Goal: Information Seeking & Learning: Learn about a topic

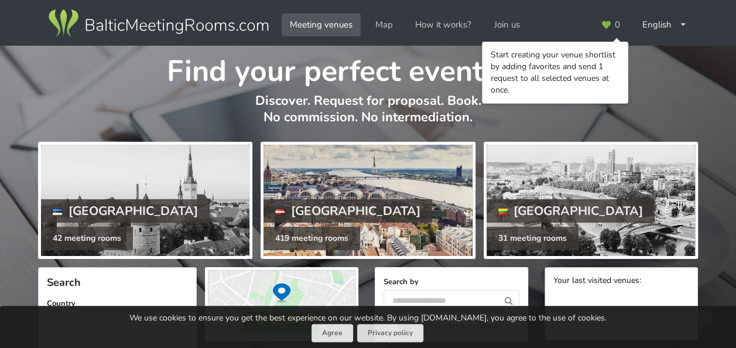
click at [353, 166] on div at bounding box center [367, 200] width 208 height 111
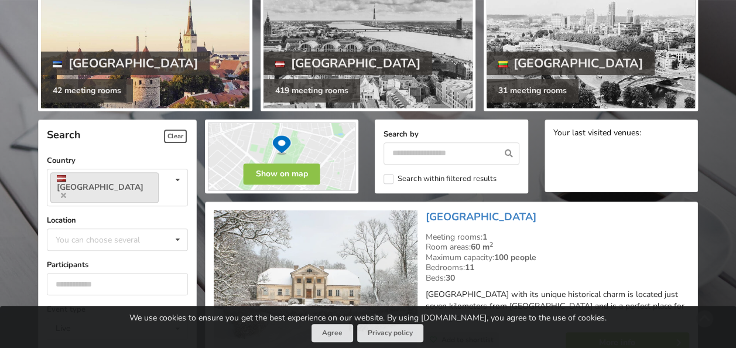
scroll to position [234, 0]
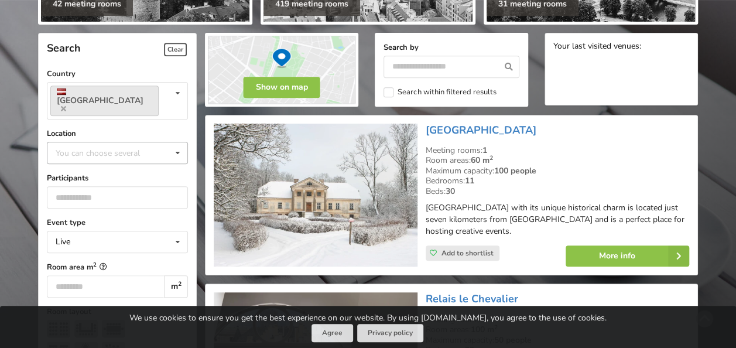
click at [176, 142] on icon at bounding box center [177, 153] width 17 height 22
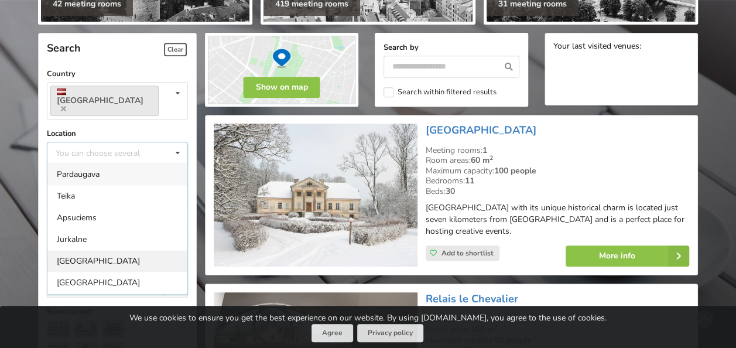
click at [108, 250] on div "[GEOGRAPHIC_DATA]" at bounding box center [117, 261] width 140 height 22
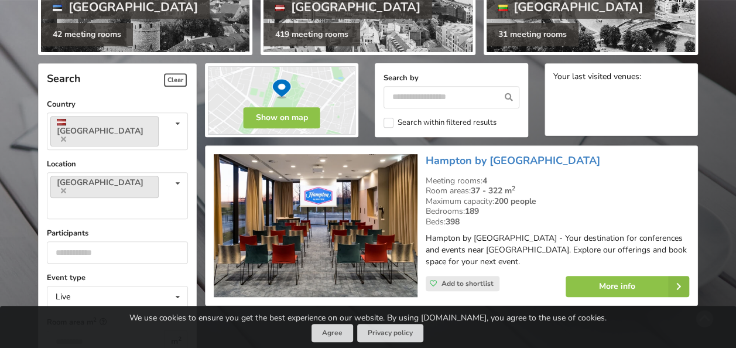
scroll to position [204, 0]
click at [177, 173] on icon at bounding box center [177, 184] width 17 height 22
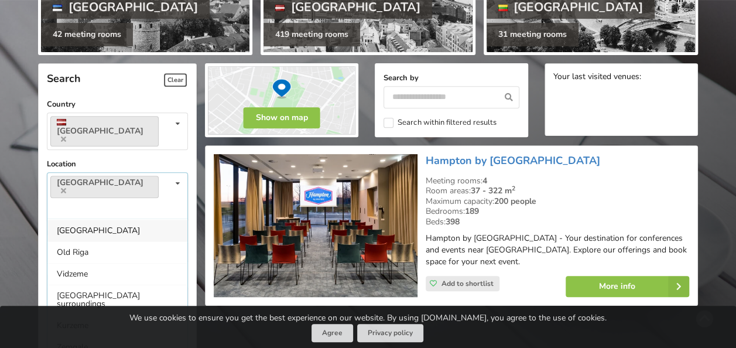
click at [115, 219] on div "[GEOGRAPHIC_DATA]" at bounding box center [117, 230] width 140 height 22
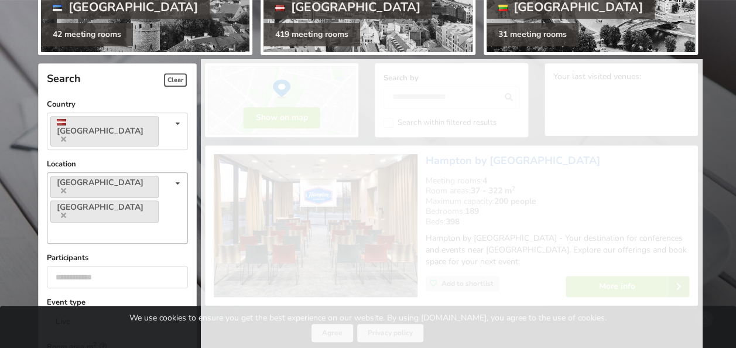
scroll to position [64, 0]
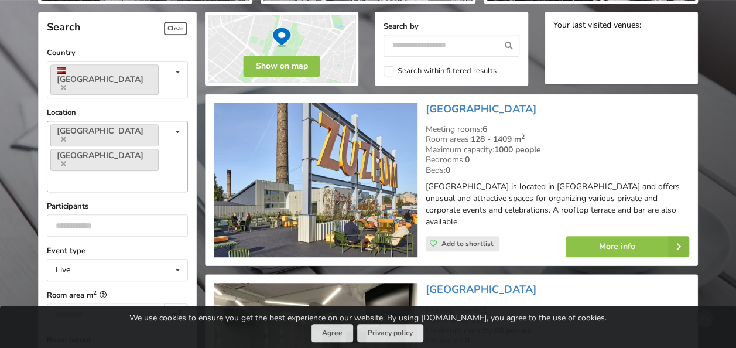
scroll to position [262, 0]
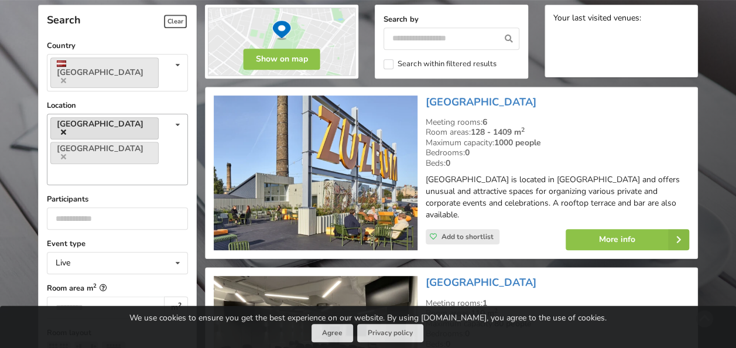
click at [66, 128] on icon at bounding box center [63, 132] width 5 height 8
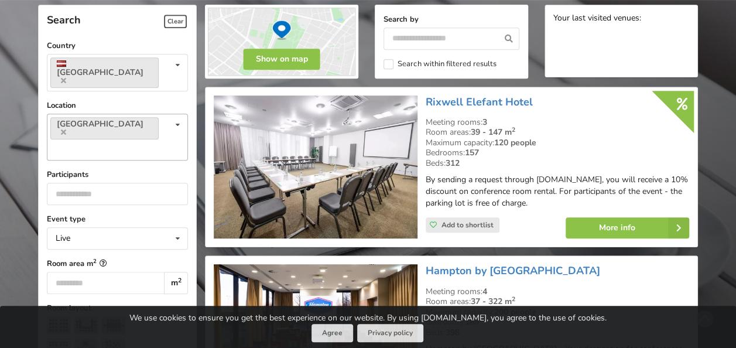
click at [176, 114] on icon at bounding box center [177, 125] width 17 height 22
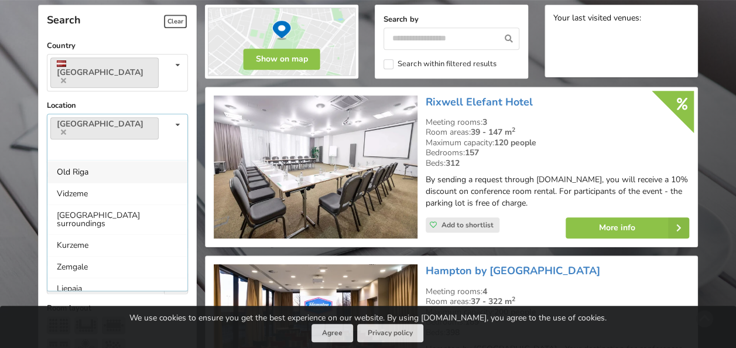
click at [119, 161] on div "Old Riga" at bounding box center [117, 172] width 140 height 22
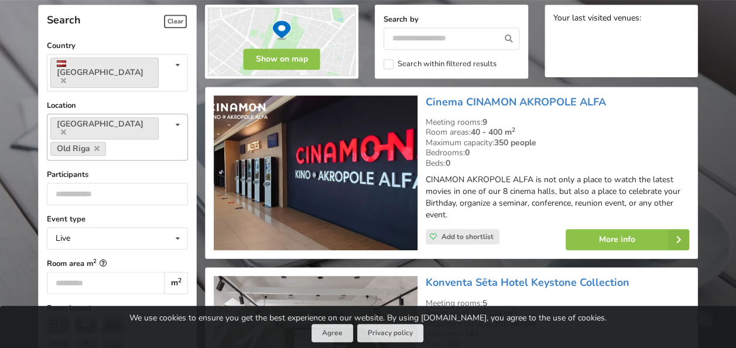
click at [181, 114] on icon at bounding box center [177, 125] width 17 height 22
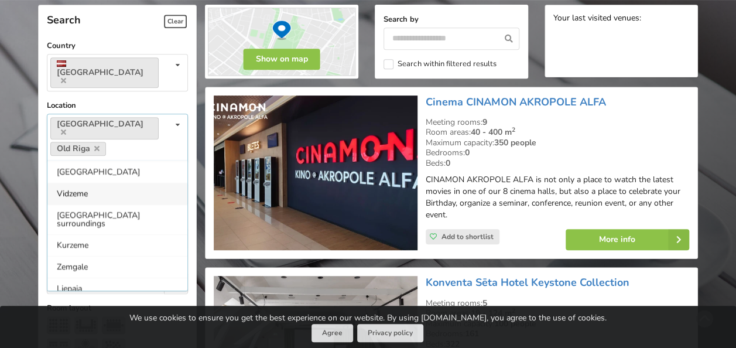
scroll to position [107, 0]
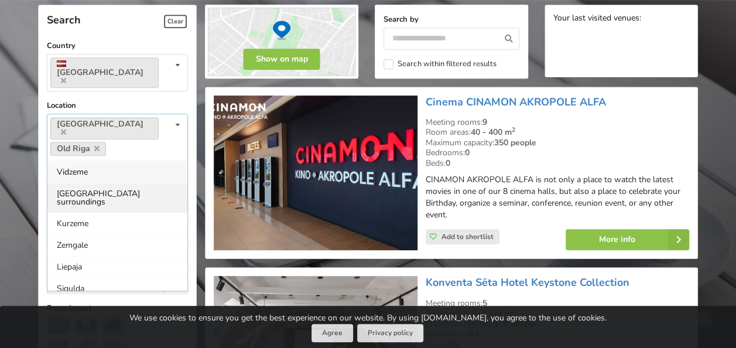
click at [119, 183] on div "Riga surroundings" at bounding box center [117, 198] width 140 height 30
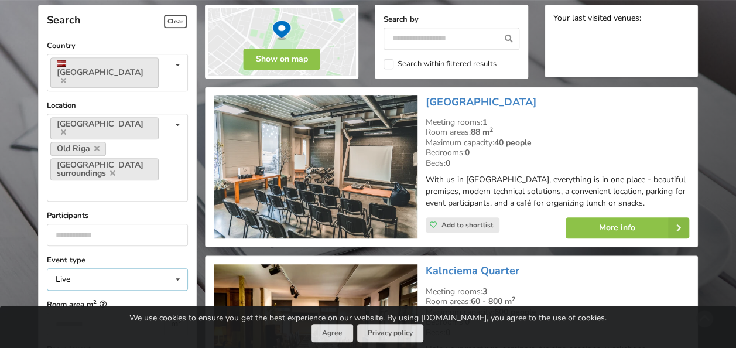
click at [180, 269] on icon at bounding box center [177, 280] width 17 height 22
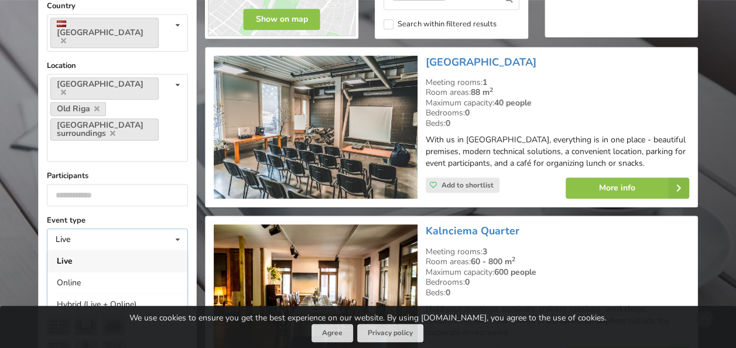
scroll to position [321, 0]
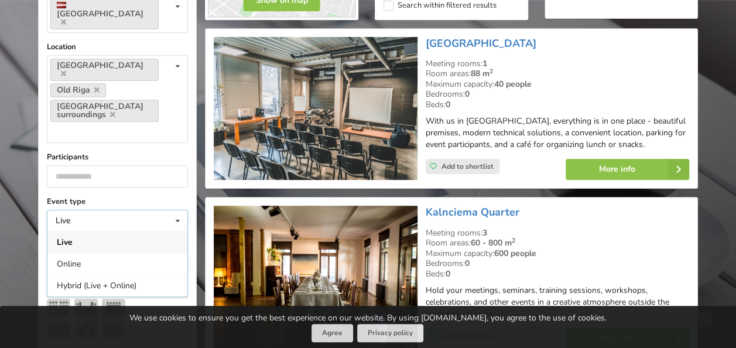
click at [109, 231] on div "Live" at bounding box center [117, 242] width 140 height 22
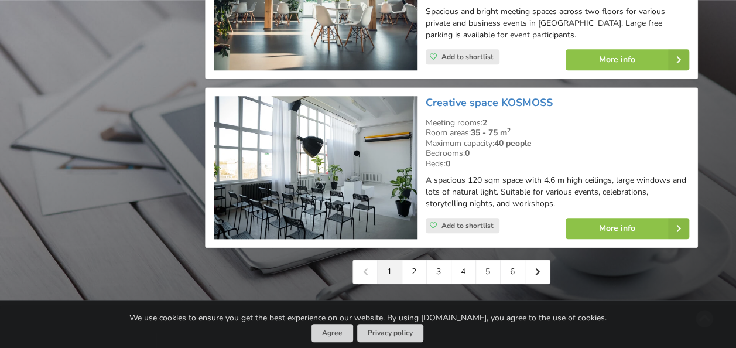
scroll to position [2751, 0]
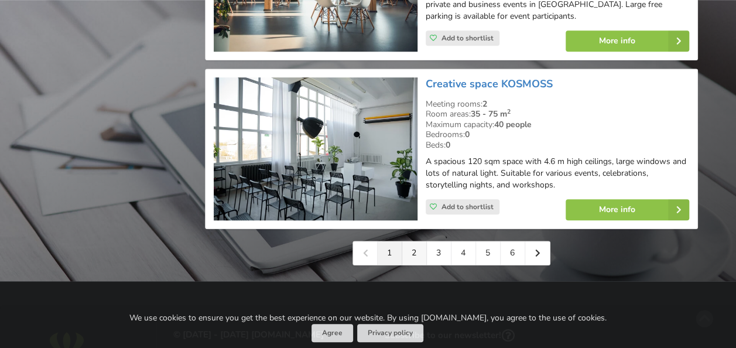
click at [413, 241] on link "2" at bounding box center [414, 252] width 25 height 23
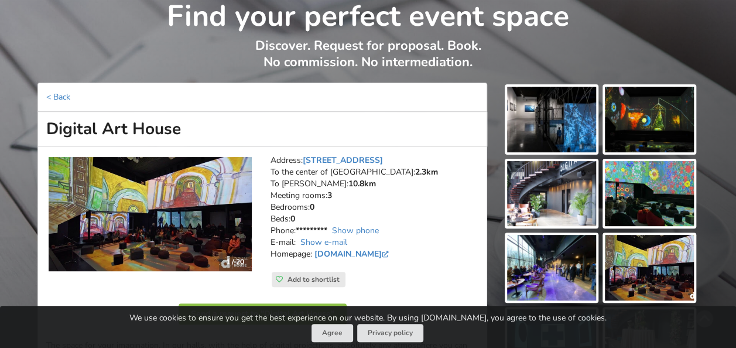
scroll to position [117, 0]
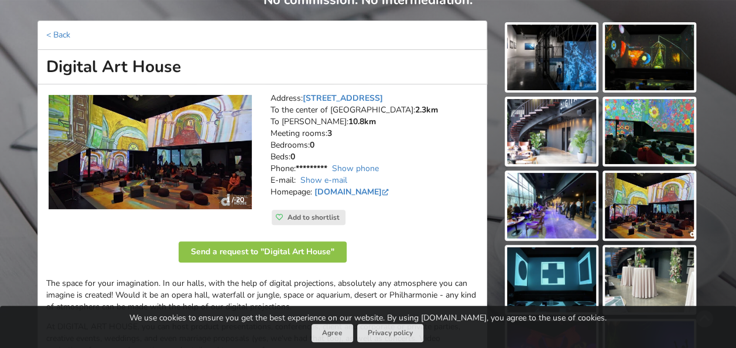
click at [556, 53] on img at bounding box center [551, 58] width 89 height 66
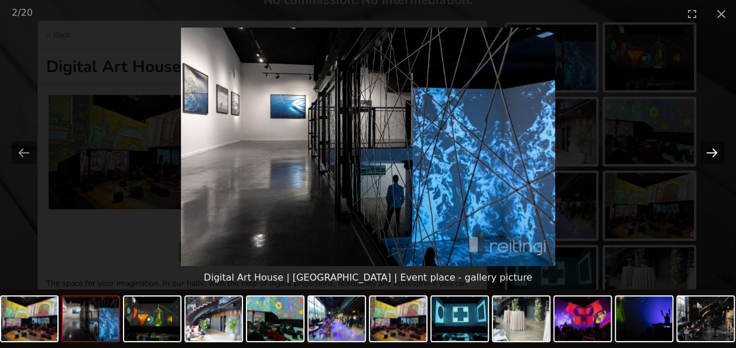
click at [716, 151] on button "Next slide" at bounding box center [711, 152] width 25 height 23
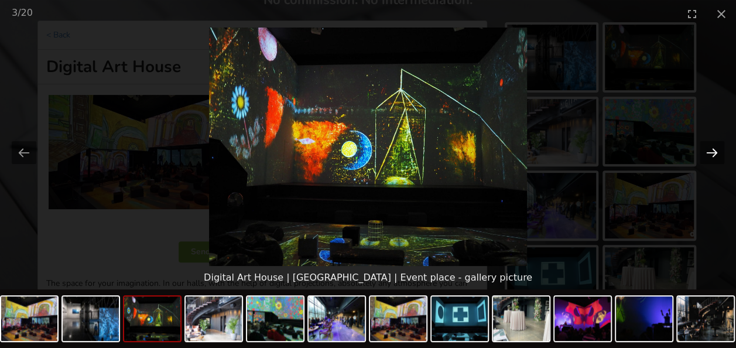
click at [716, 151] on button "Next slide" at bounding box center [711, 152] width 25 height 23
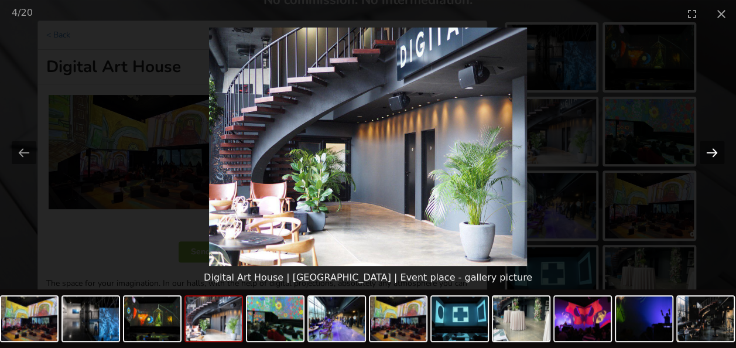
click at [716, 151] on button "Next slide" at bounding box center [711, 152] width 25 height 23
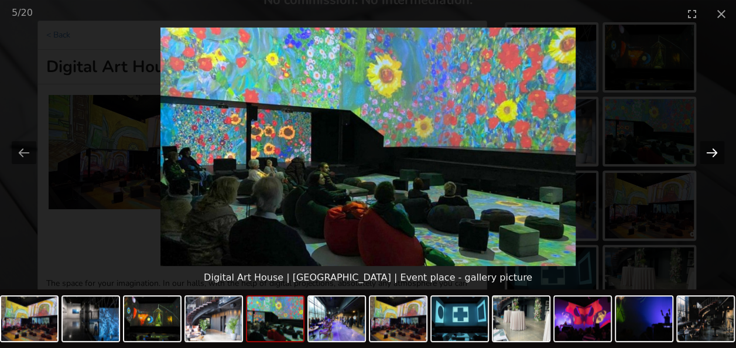
click at [716, 151] on button "Next slide" at bounding box center [711, 152] width 25 height 23
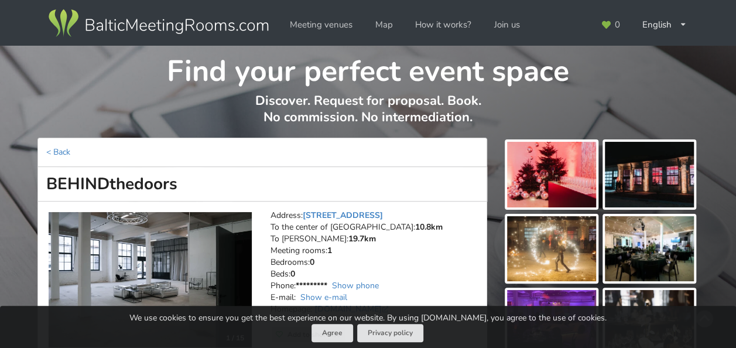
scroll to position [59, 0]
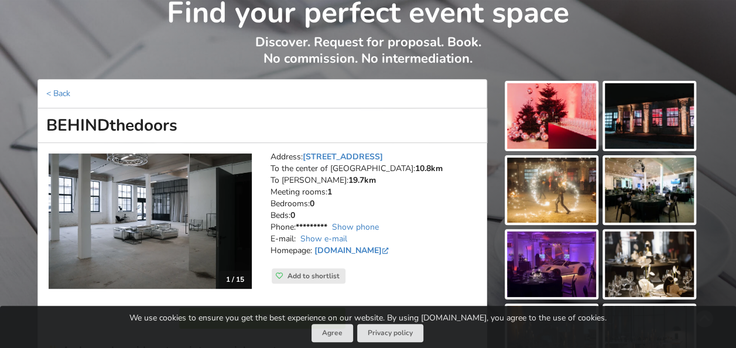
click at [545, 110] on img at bounding box center [551, 116] width 89 height 66
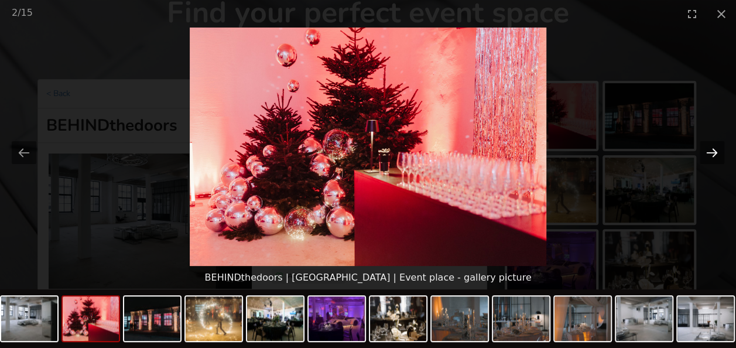
click at [719, 147] on button "Next slide" at bounding box center [711, 152] width 25 height 23
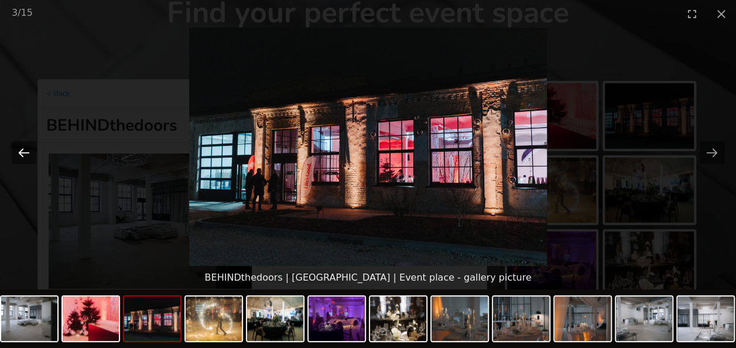
click at [31, 149] on button "Previous slide" at bounding box center [24, 152] width 25 height 23
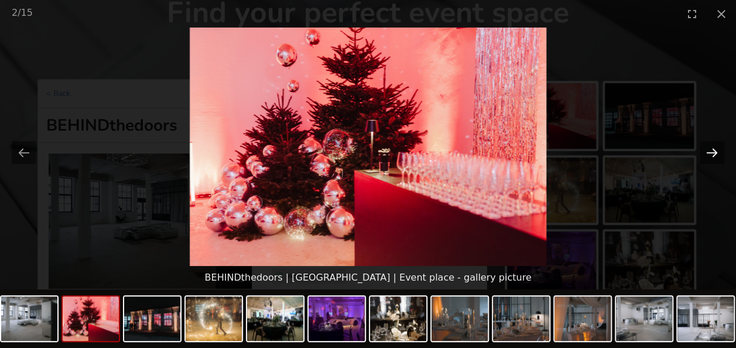
click at [711, 149] on button "Next slide" at bounding box center [711, 152] width 25 height 23
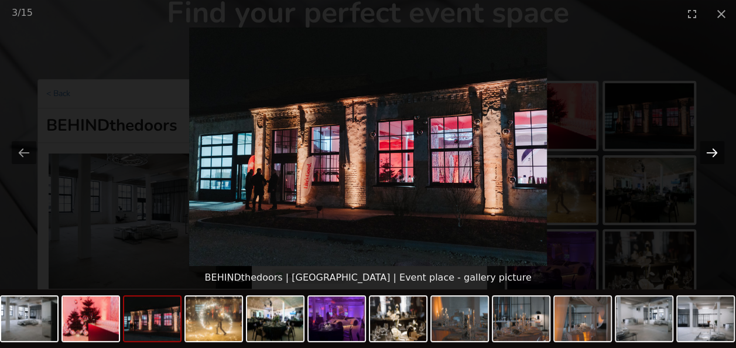
click at [711, 149] on button "Next slide" at bounding box center [711, 152] width 25 height 23
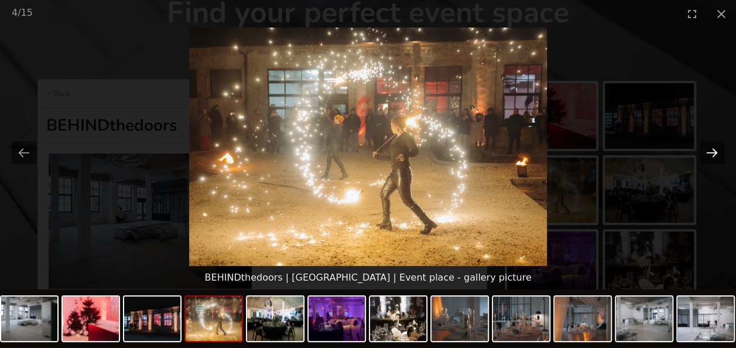
click at [711, 149] on button "Next slide" at bounding box center [711, 152] width 25 height 23
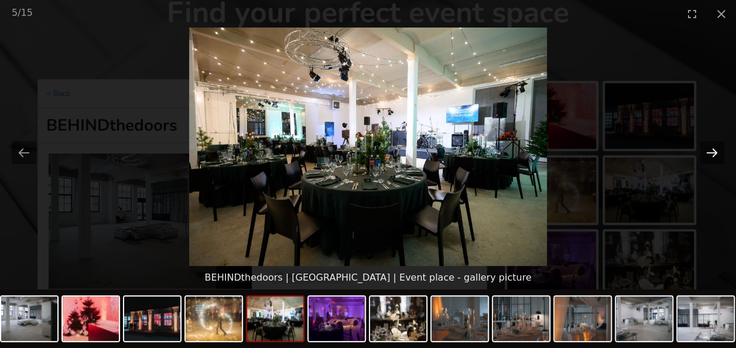
click at [711, 148] on button "Next slide" at bounding box center [711, 152] width 25 height 23
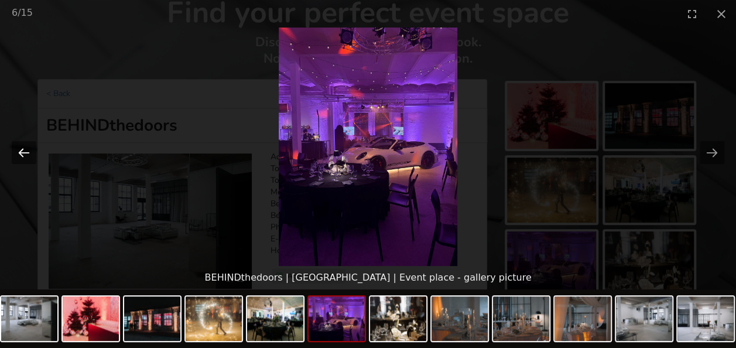
click at [24, 147] on button "Previous slide" at bounding box center [24, 152] width 25 height 23
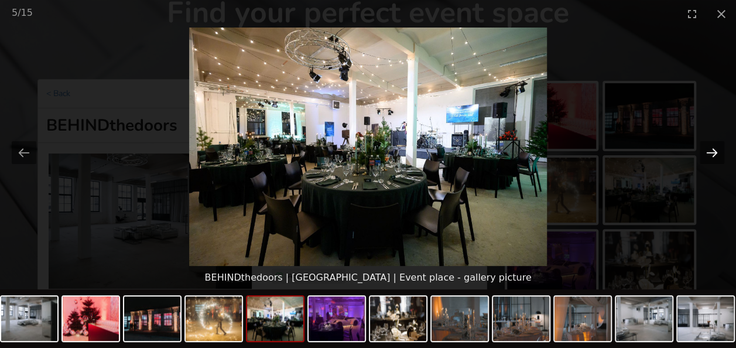
click at [709, 150] on button "Next slide" at bounding box center [711, 152] width 25 height 23
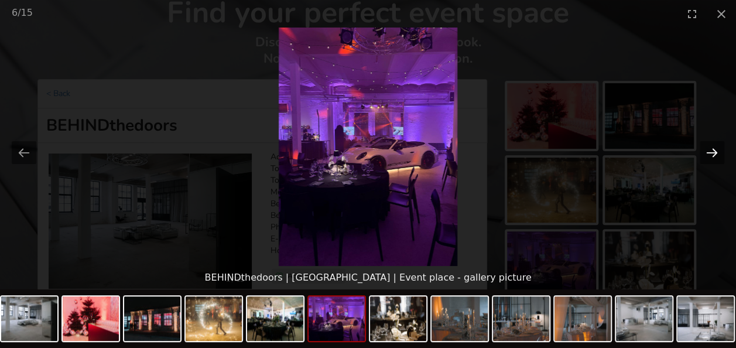
click at [709, 150] on button "Next slide" at bounding box center [711, 152] width 25 height 23
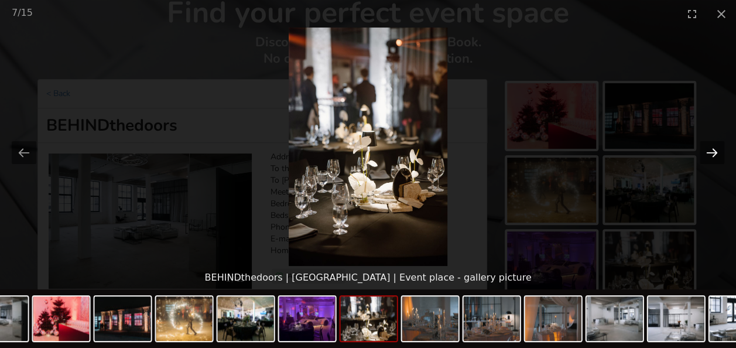
click at [709, 150] on button "Next slide" at bounding box center [711, 152] width 25 height 23
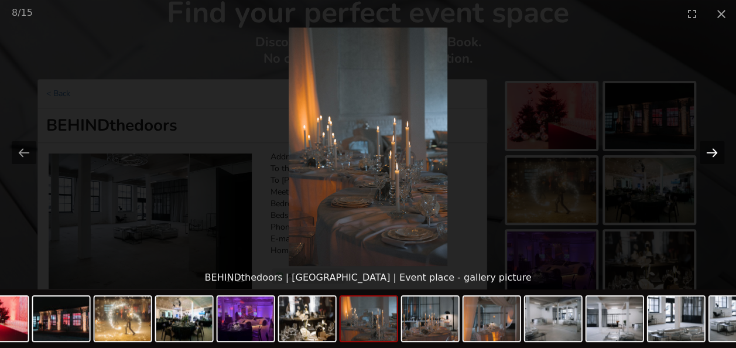
click at [709, 150] on button "Next slide" at bounding box center [711, 152] width 25 height 23
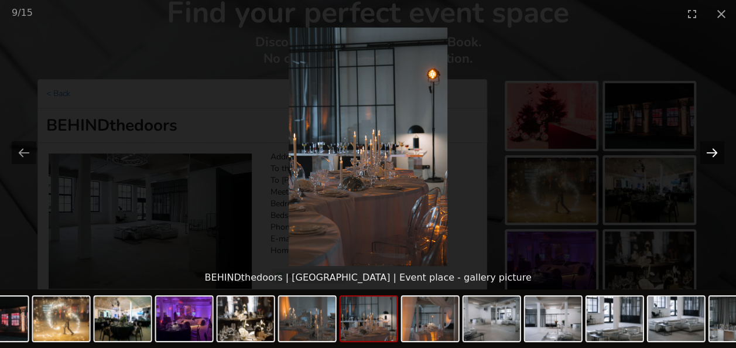
click at [708, 150] on button "Next slide" at bounding box center [711, 152] width 25 height 23
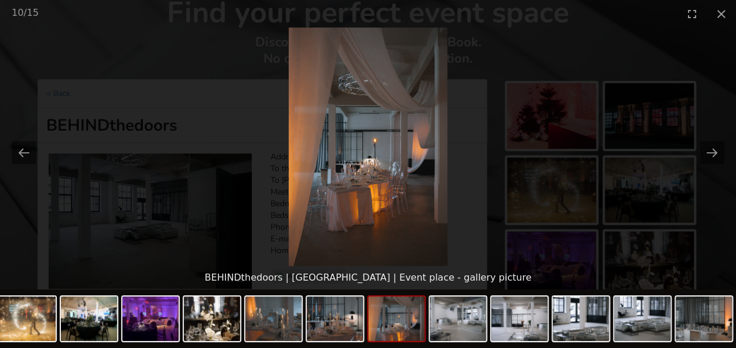
scroll to position [0, 0]
click at [710, 171] on picture at bounding box center [368, 147] width 736 height 238
click at [715, 147] on button "Next slide" at bounding box center [711, 152] width 25 height 23
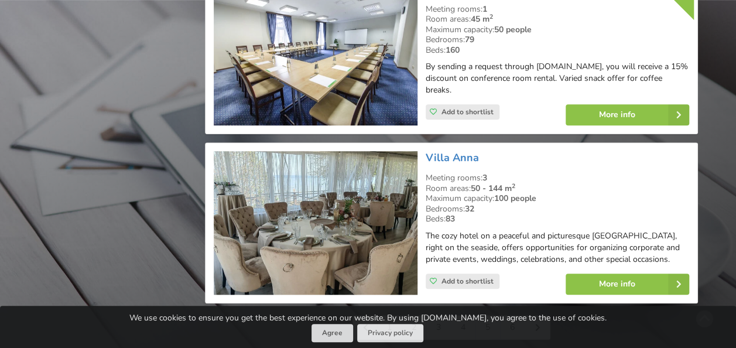
scroll to position [2692, 0]
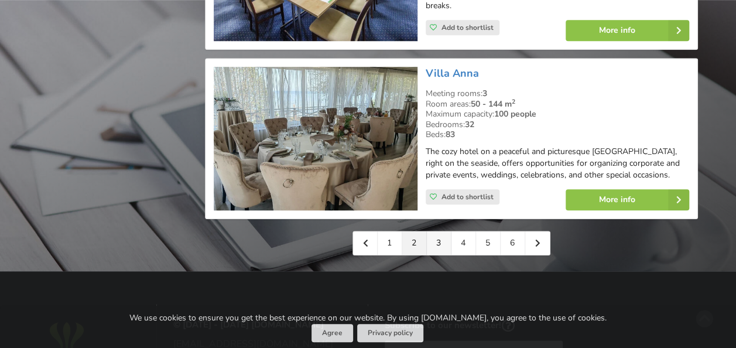
click at [439, 231] on link "3" at bounding box center [439, 242] width 25 height 23
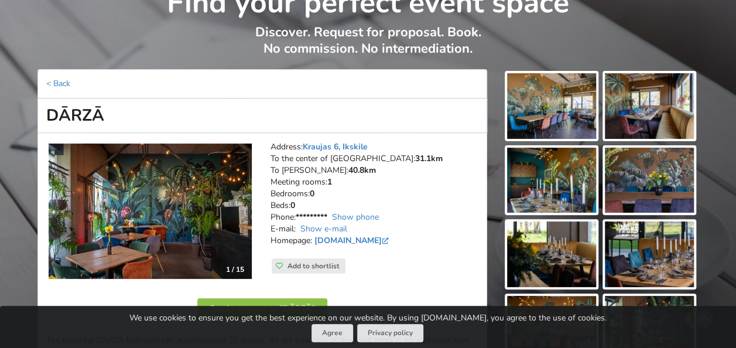
scroll to position [176, 0]
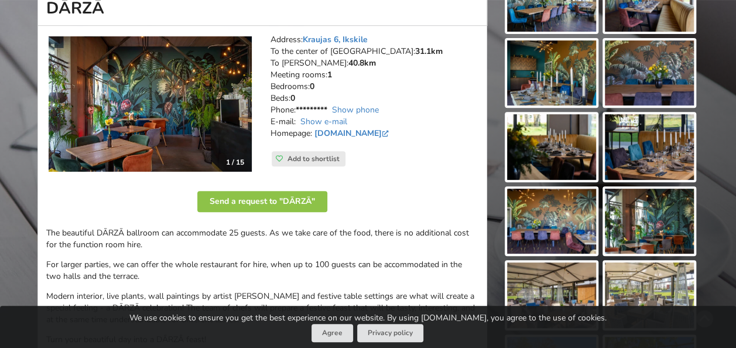
click at [163, 103] on img at bounding box center [150, 104] width 203 height 136
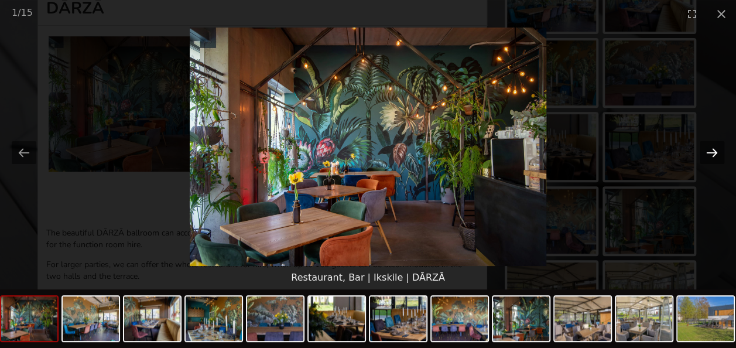
click at [709, 150] on button "Next slide" at bounding box center [711, 152] width 25 height 23
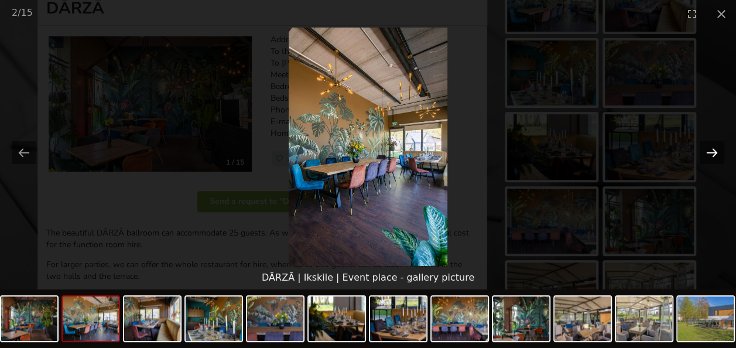
click at [709, 150] on button "Next slide" at bounding box center [711, 152] width 25 height 23
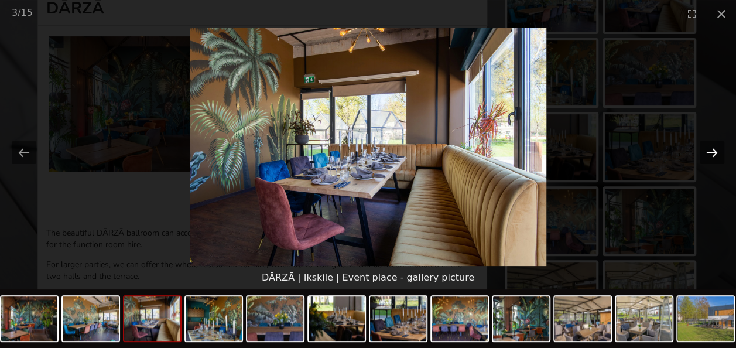
click at [709, 150] on button "Next slide" at bounding box center [711, 152] width 25 height 23
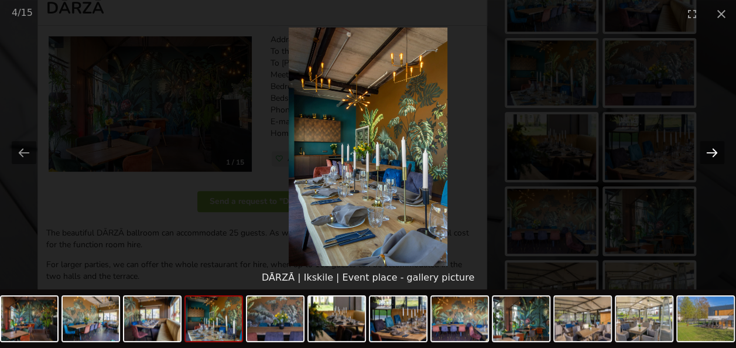
click at [709, 150] on button "Next slide" at bounding box center [711, 152] width 25 height 23
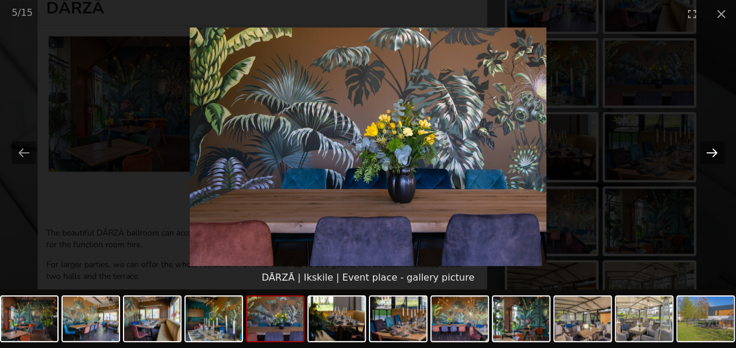
click at [709, 150] on button "Next slide" at bounding box center [711, 152] width 25 height 23
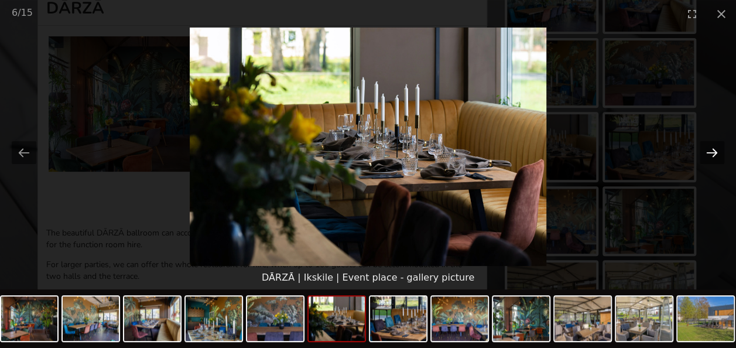
click at [709, 150] on button "Next slide" at bounding box center [711, 152] width 25 height 23
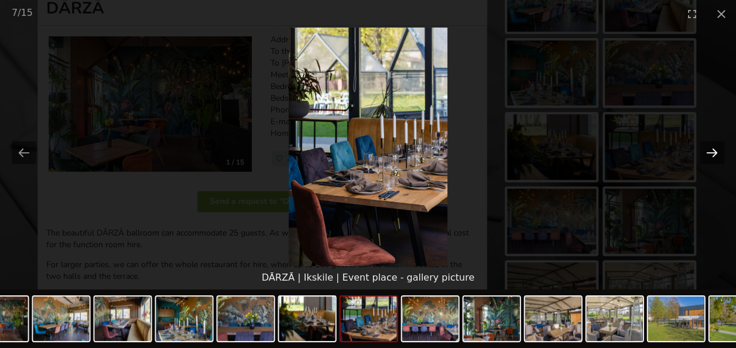
click at [709, 150] on button "Next slide" at bounding box center [711, 152] width 25 height 23
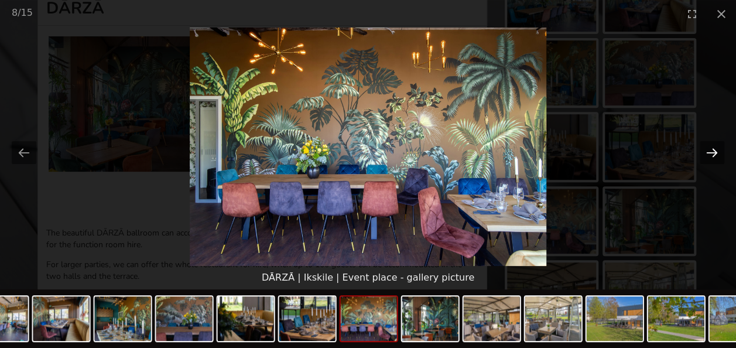
click at [709, 150] on button "Next slide" at bounding box center [711, 152] width 25 height 23
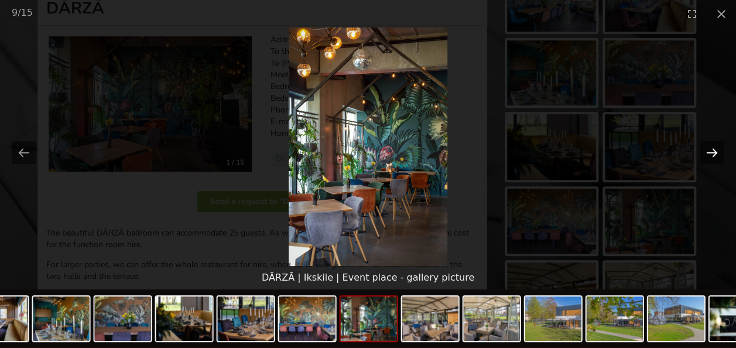
click at [709, 150] on button "Next slide" at bounding box center [711, 152] width 25 height 23
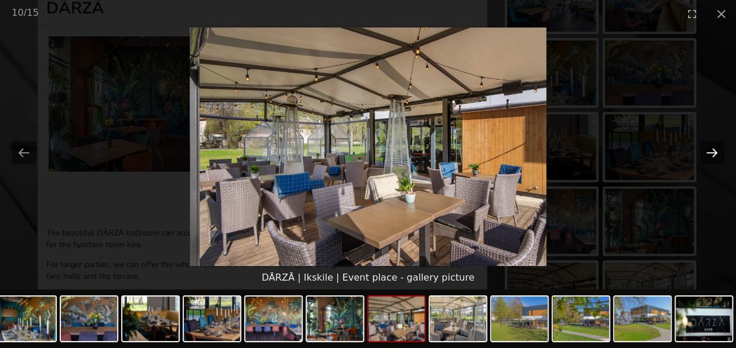
click at [709, 150] on button "Next slide" at bounding box center [711, 152] width 25 height 23
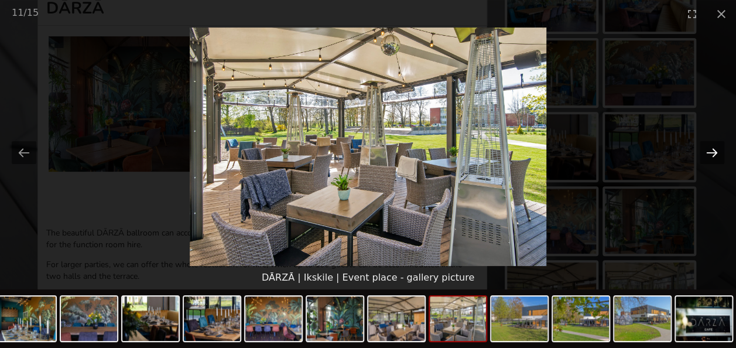
click at [709, 150] on button "Next slide" at bounding box center [711, 152] width 25 height 23
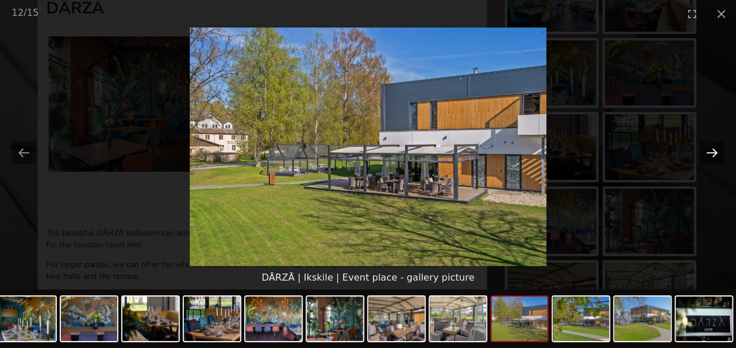
click at [709, 150] on button "Next slide" at bounding box center [711, 152] width 25 height 23
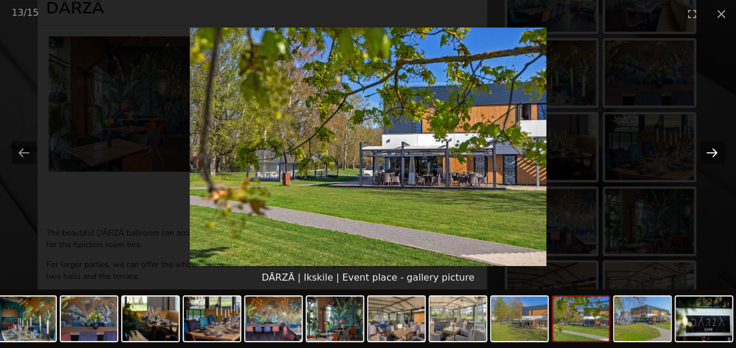
click at [709, 150] on button "Next slide" at bounding box center [711, 152] width 25 height 23
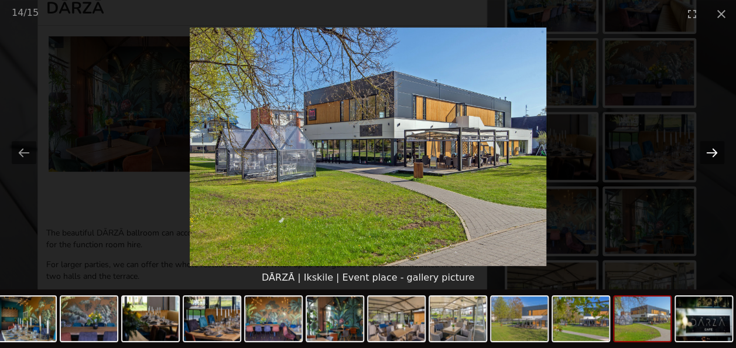
click at [709, 150] on button "Next slide" at bounding box center [711, 152] width 25 height 23
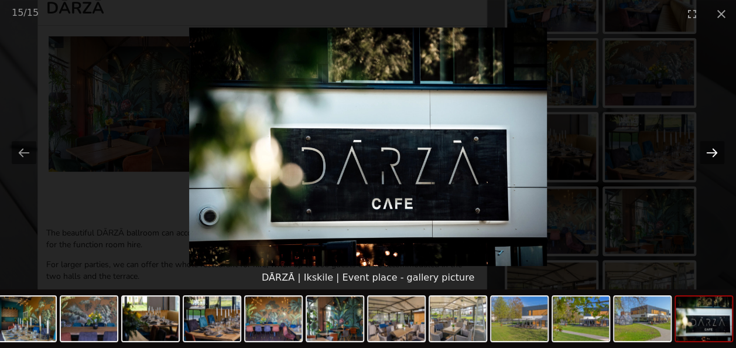
click at [709, 150] on button "Next slide" at bounding box center [711, 152] width 25 height 23
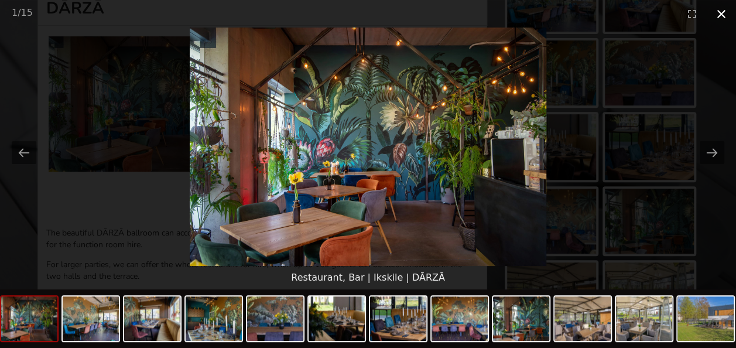
click at [721, 15] on button "Close gallery" at bounding box center [720, 14] width 29 height 28
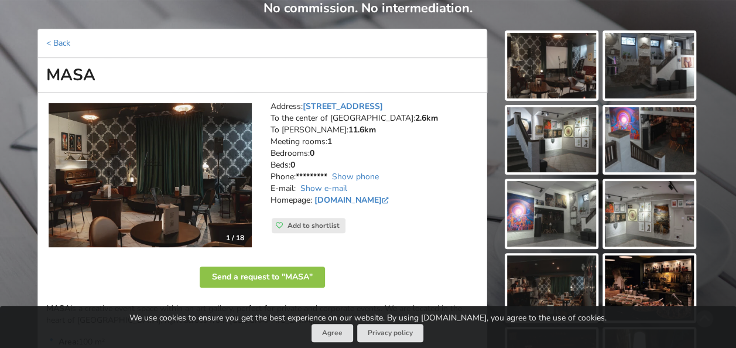
scroll to position [117, 0]
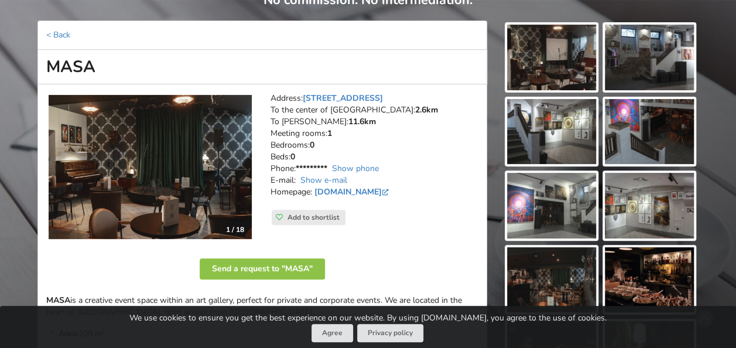
click at [190, 169] on img at bounding box center [150, 167] width 203 height 145
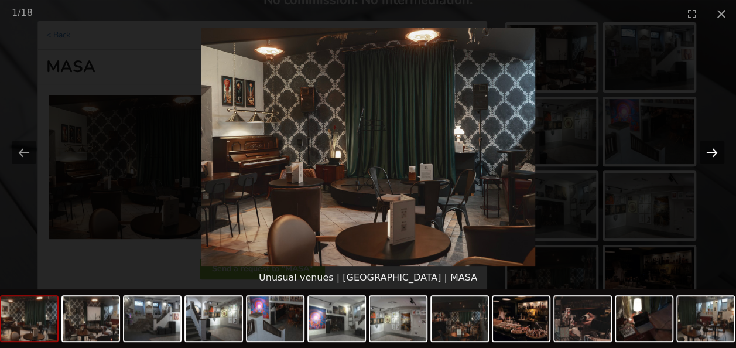
click at [712, 148] on button "Next slide" at bounding box center [711, 152] width 25 height 23
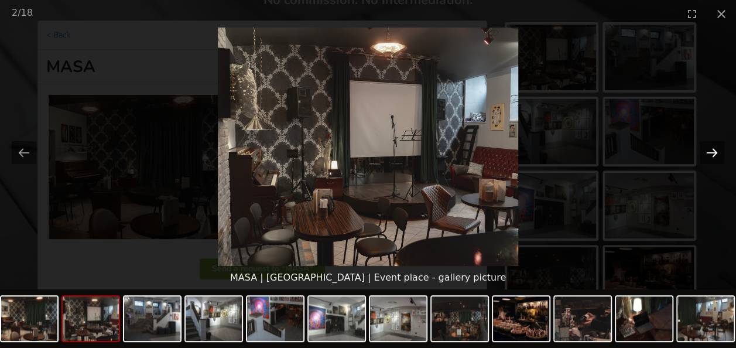
click at [712, 148] on button "Next slide" at bounding box center [711, 152] width 25 height 23
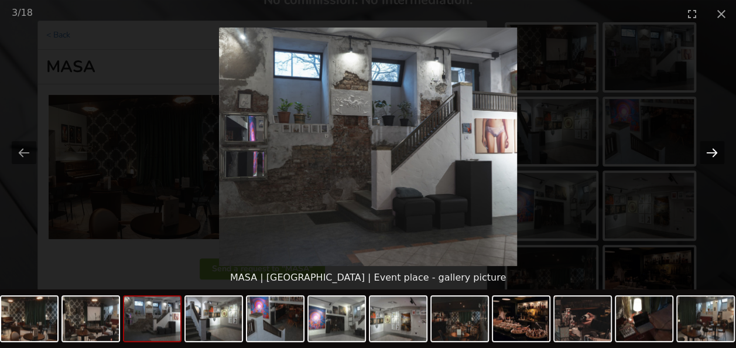
click at [712, 148] on button "Next slide" at bounding box center [711, 152] width 25 height 23
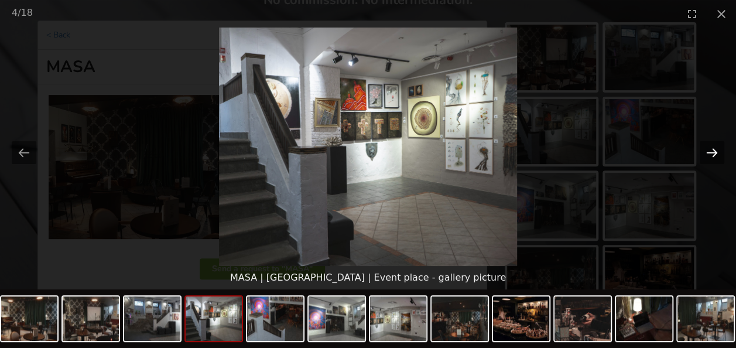
click at [712, 148] on button "Next slide" at bounding box center [711, 152] width 25 height 23
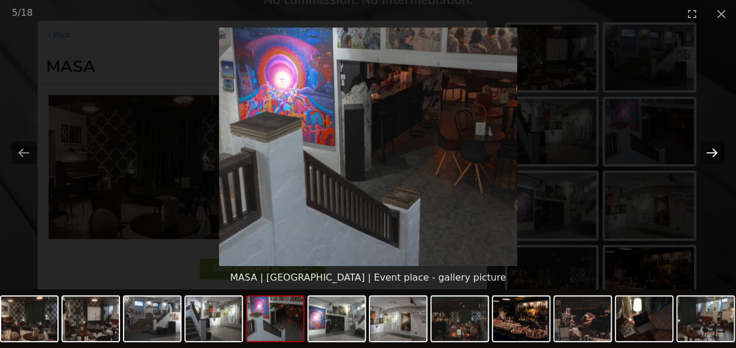
click at [712, 148] on button "Next slide" at bounding box center [711, 152] width 25 height 23
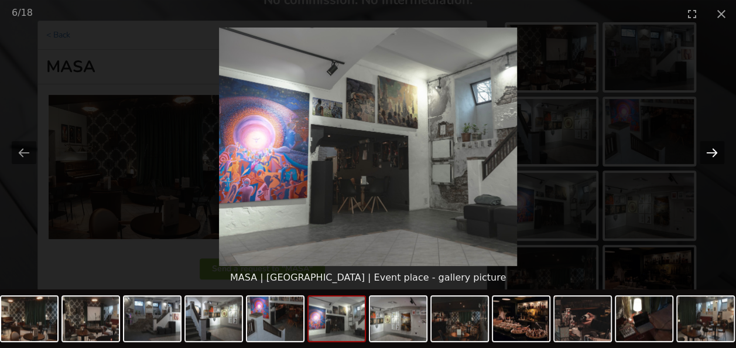
click at [712, 148] on button "Next slide" at bounding box center [711, 152] width 25 height 23
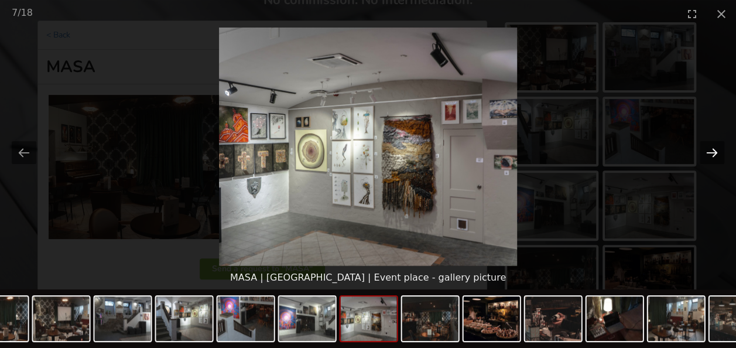
click at [712, 149] on button "Next slide" at bounding box center [711, 152] width 25 height 23
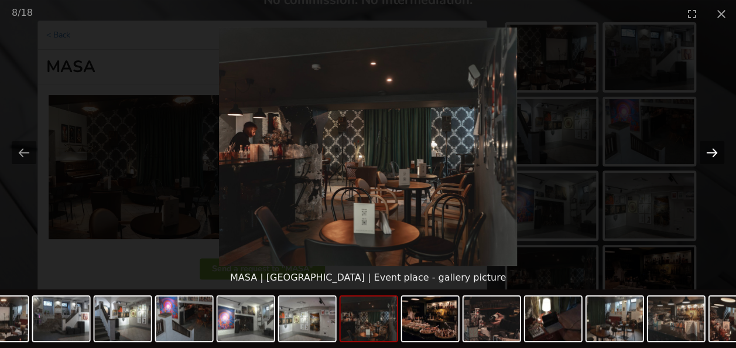
click at [712, 150] on button "Next slide" at bounding box center [711, 152] width 25 height 23
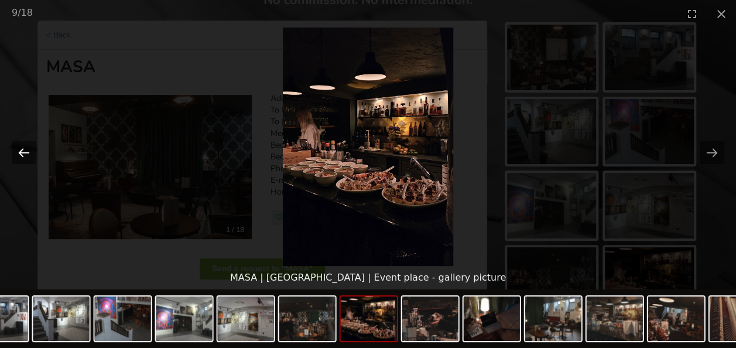
click at [30, 154] on button "Previous slide" at bounding box center [24, 152] width 25 height 23
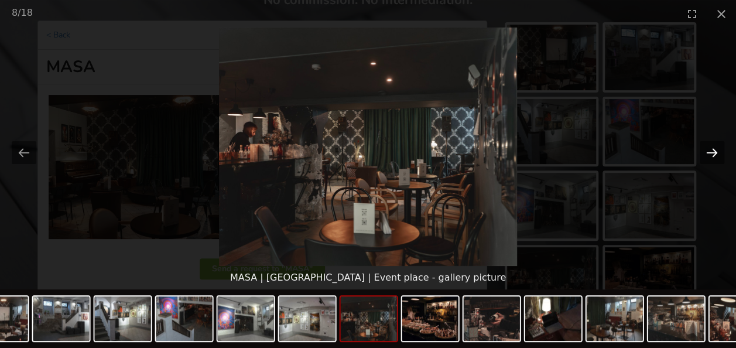
click at [720, 153] on button "Next slide" at bounding box center [711, 152] width 25 height 23
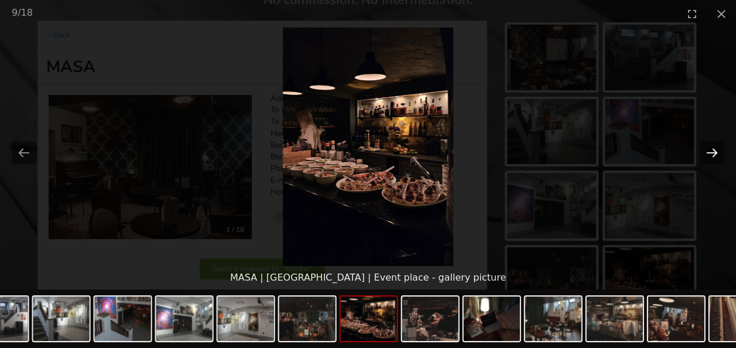
click at [720, 153] on button "Next slide" at bounding box center [711, 152] width 25 height 23
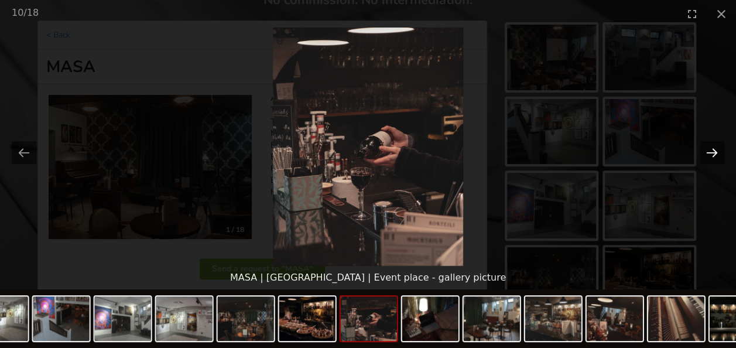
click at [709, 151] on button "Next slide" at bounding box center [711, 152] width 25 height 23
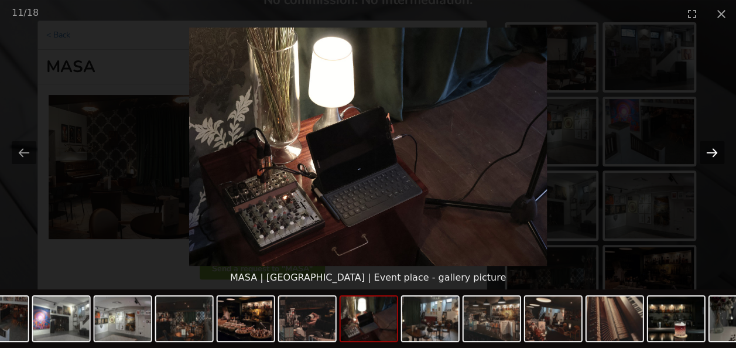
click at [709, 151] on button "Next slide" at bounding box center [711, 152] width 25 height 23
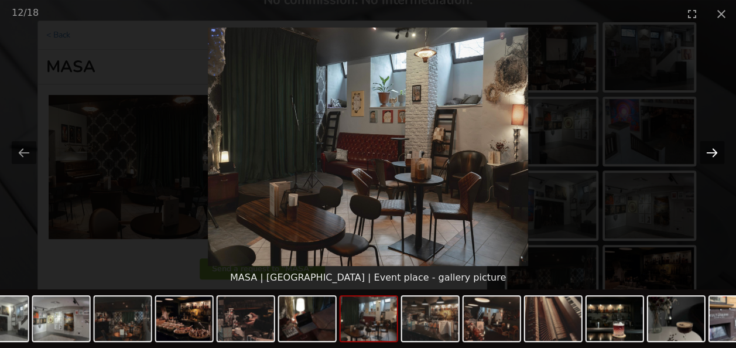
click at [709, 150] on button "Next slide" at bounding box center [711, 152] width 25 height 23
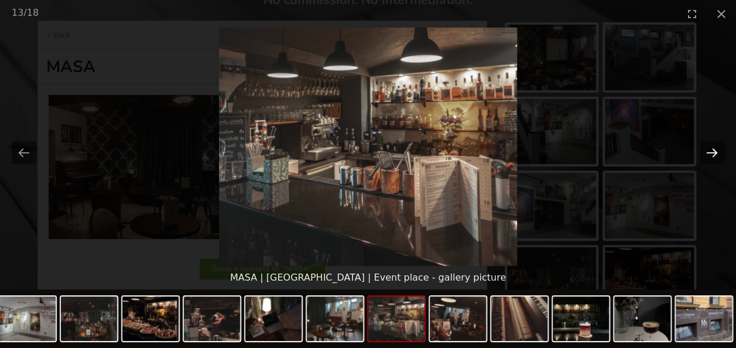
click at [709, 150] on button "Next slide" at bounding box center [711, 152] width 25 height 23
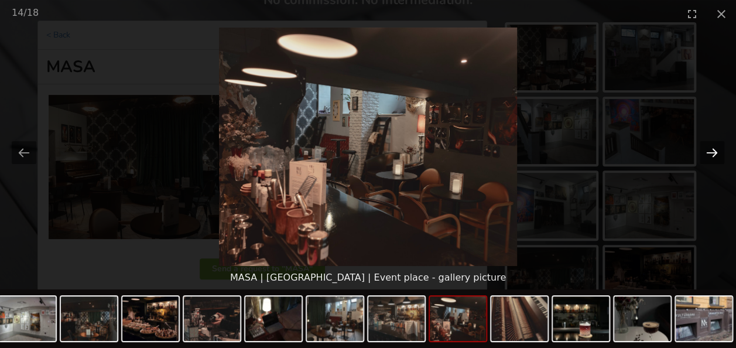
click at [709, 150] on button "Next slide" at bounding box center [711, 152] width 25 height 23
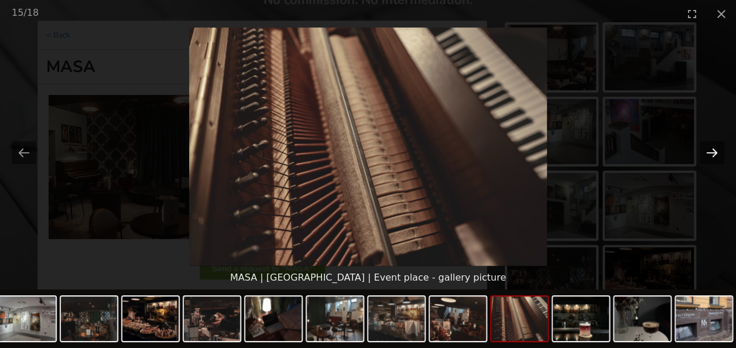
click at [709, 150] on button "Next slide" at bounding box center [711, 152] width 25 height 23
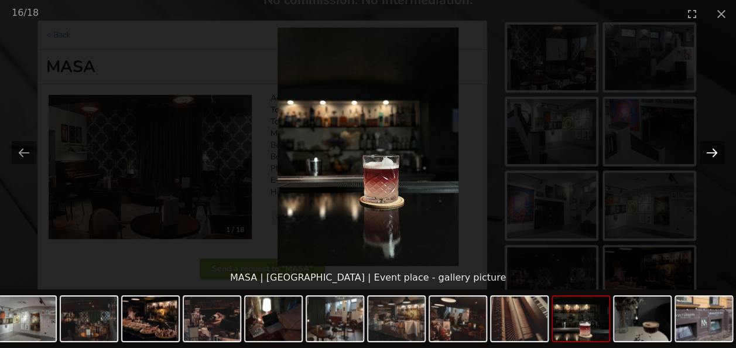
click at [709, 150] on button "Next slide" at bounding box center [711, 152] width 25 height 23
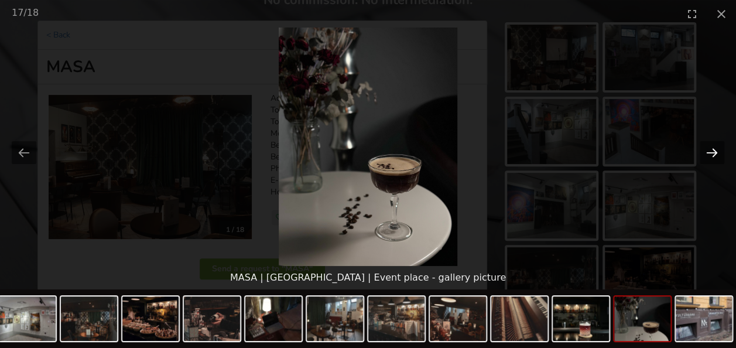
click at [709, 150] on button "Next slide" at bounding box center [711, 152] width 25 height 23
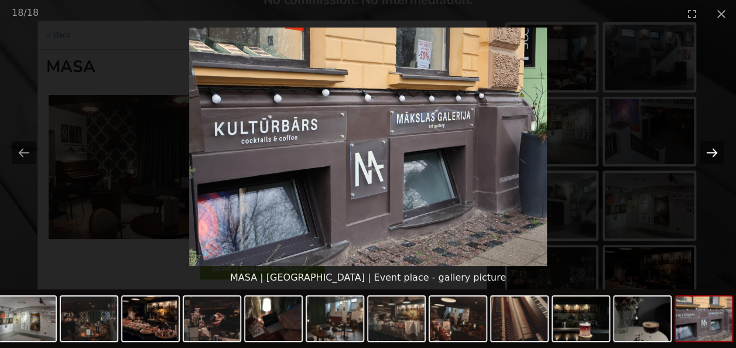
click at [709, 150] on button "Next slide" at bounding box center [711, 152] width 25 height 23
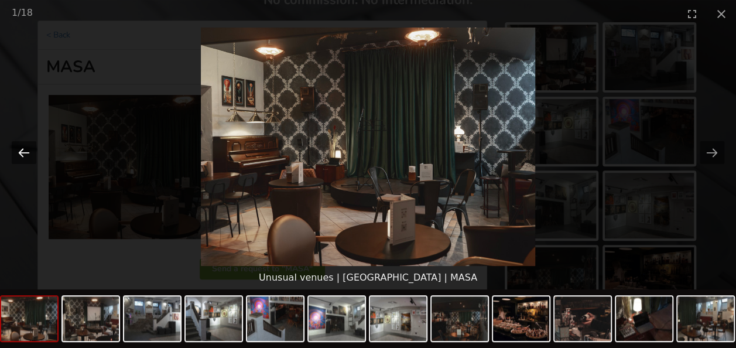
click at [29, 156] on button "Previous slide" at bounding box center [24, 152] width 25 height 23
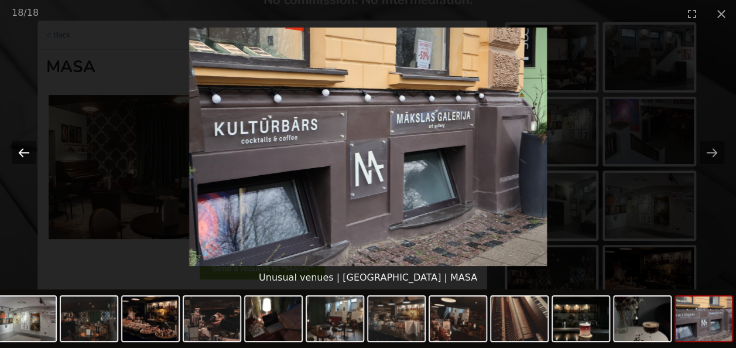
click at [29, 156] on button "Previous slide" at bounding box center [24, 152] width 25 height 23
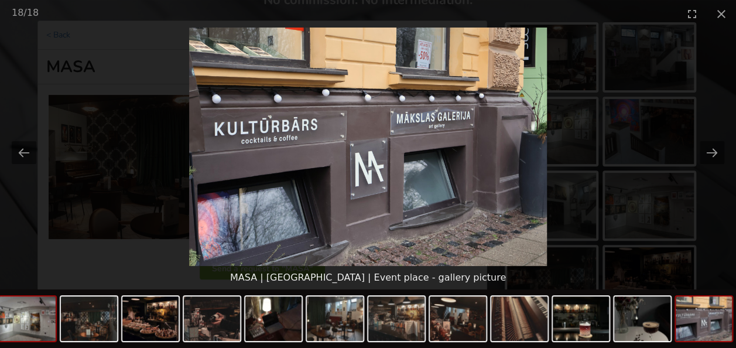
click at [47, 327] on img at bounding box center [27, 318] width 56 height 44
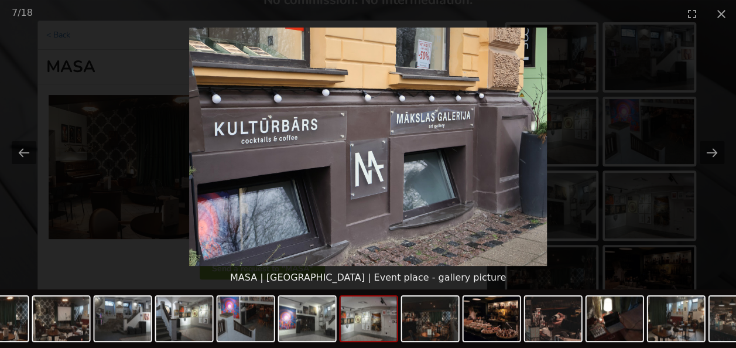
scroll to position [0, 0]
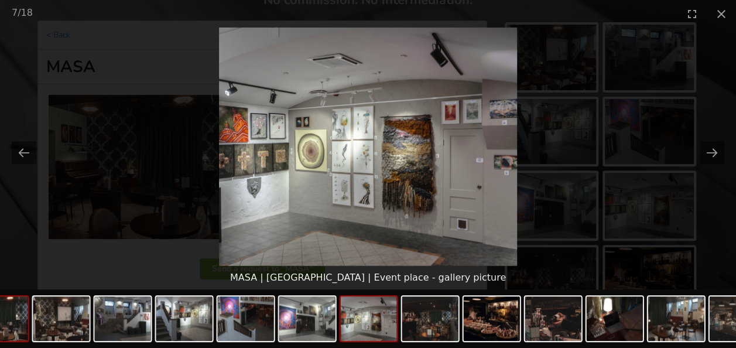
click at [16, 317] on img at bounding box center [0, 318] width 56 height 44
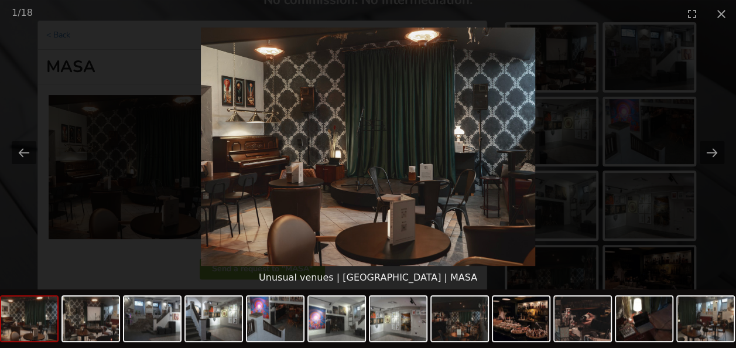
click at [16, 317] on img at bounding box center [29, 318] width 56 height 44
click at [714, 150] on button "Next slide" at bounding box center [711, 152] width 25 height 23
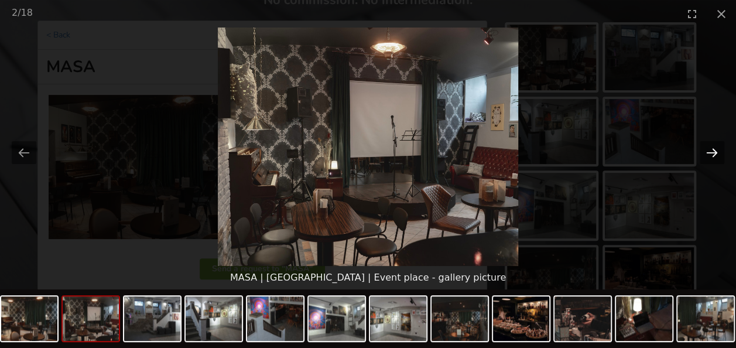
click at [714, 150] on button "Next slide" at bounding box center [711, 152] width 25 height 23
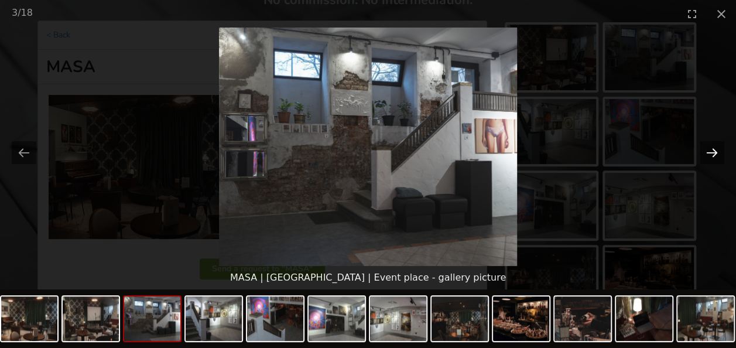
click at [714, 150] on button "Next slide" at bounding box center [711, 152] width 25 height 23
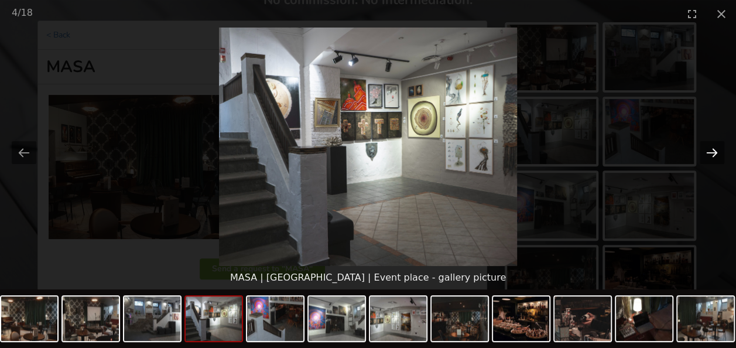
click at [714, 150] on button "Next slide" at bounding box center [711, 152] width 25 height 23
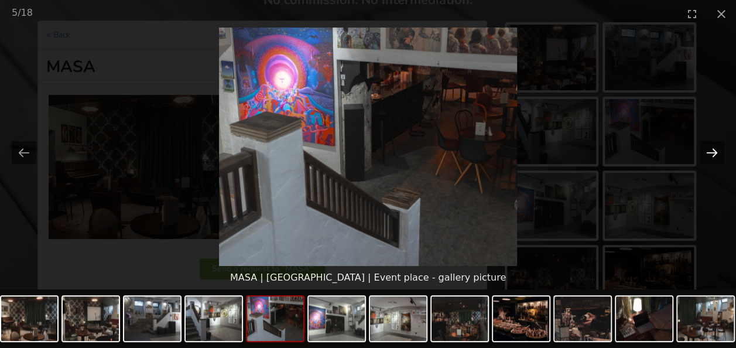
click at [714, 150] on button "Next slide" at bounding box center [711, 152] width 25 height 23
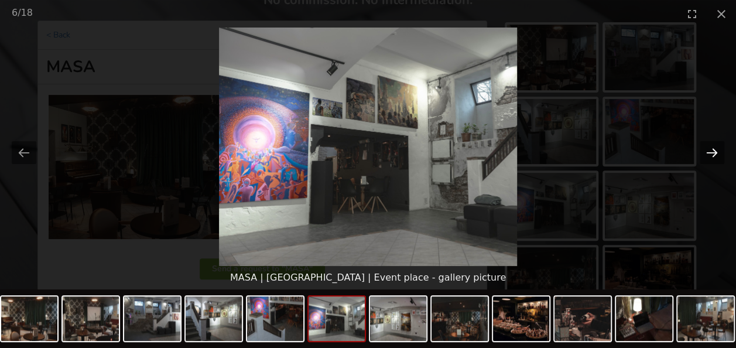
click at [714, 150] on button "Next slide" at bounding box center [711, 152] width 25 height 23
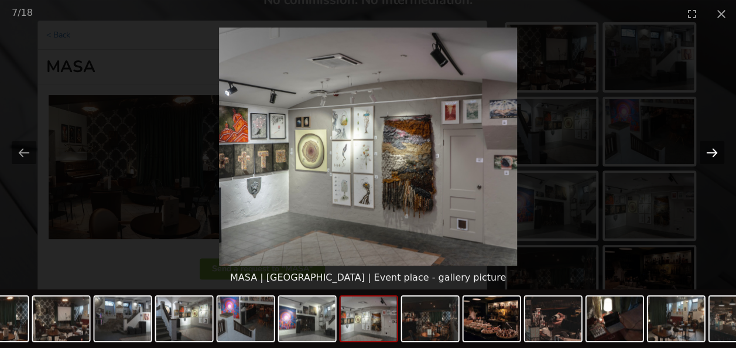
click at [714, 150] on button "Next slide" at bounding box center [711, 152] width 25 height 23
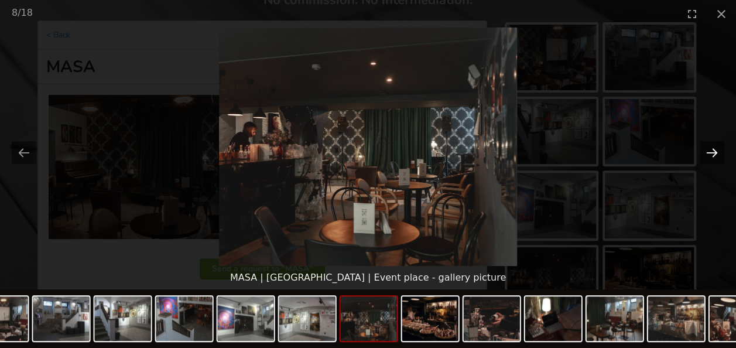
click at [714, 150] on button "Next slide" at bounding box center [711, 152] width 25 height 23
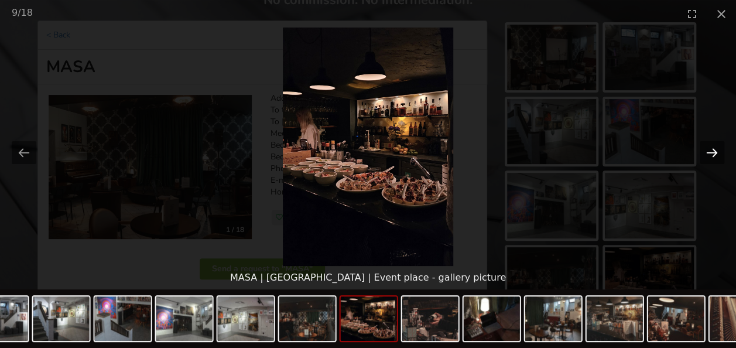
click at [714, 150] on button "Next slide" at bounding box center [711, 152] width 25 height 23
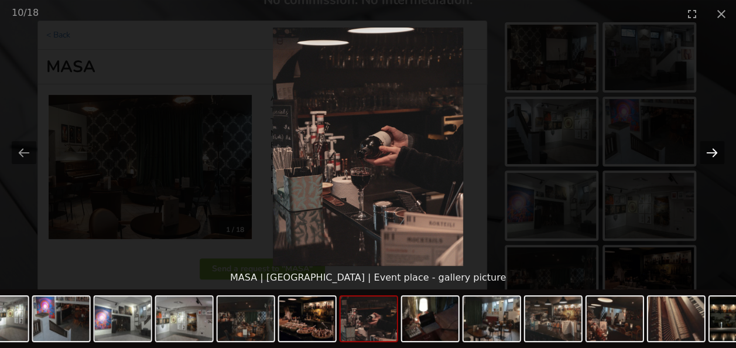
click at [714, 150] on button "Next slide" at bounding box center [711, 152] width 25 height 23
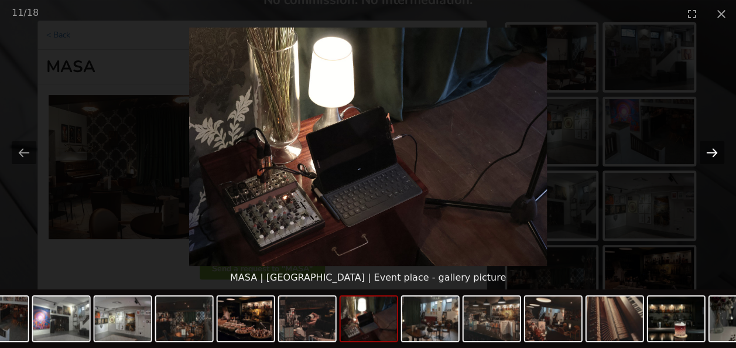
click at [714, 150] on button "Next slide" at bounding box center [711, 152] width 25 height 23
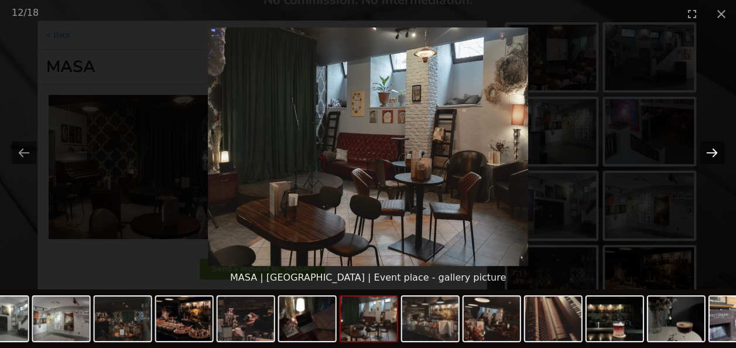
click at [714, 150] on button "Next slide" at bounding box center [711, 152] width 25 height 23
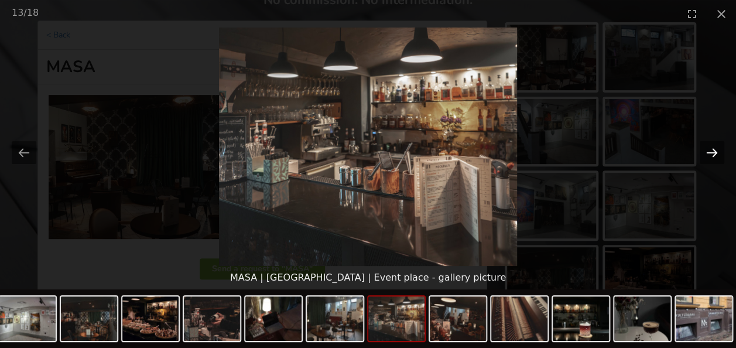
click at [714, 150] on button "Next slide" at bounding box center [711, 152] width 25 height 23
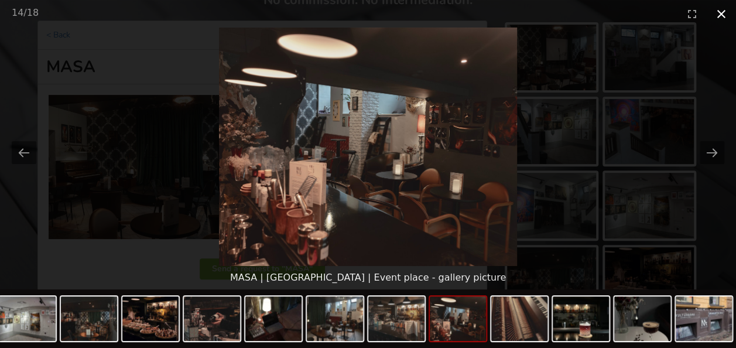
click at [722, 9] on button "Close gallery" at bounding box center [720, 14] width 29 height 28
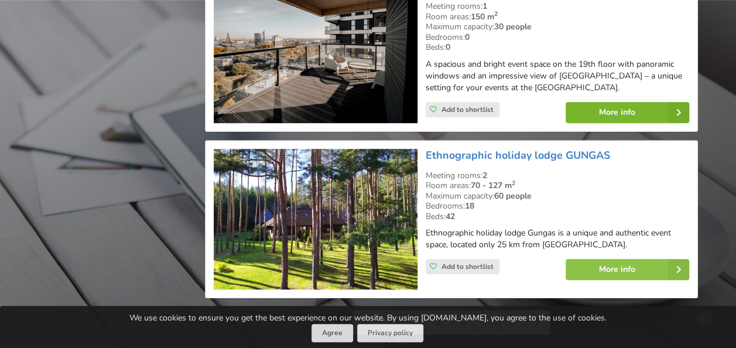
scroll to position [2751, 0]
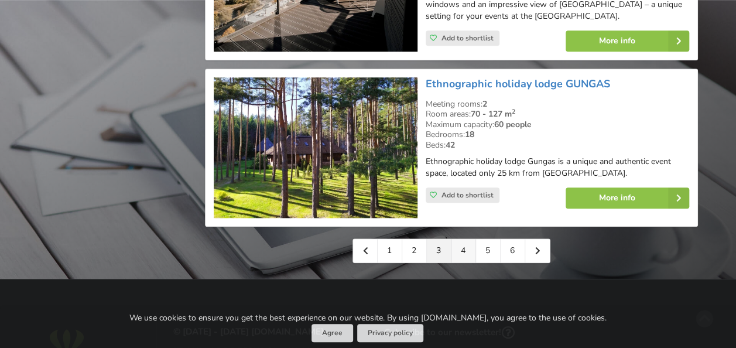
click at [463, 239] on link "4" at bounding box center [463, 250] width 25 height 23
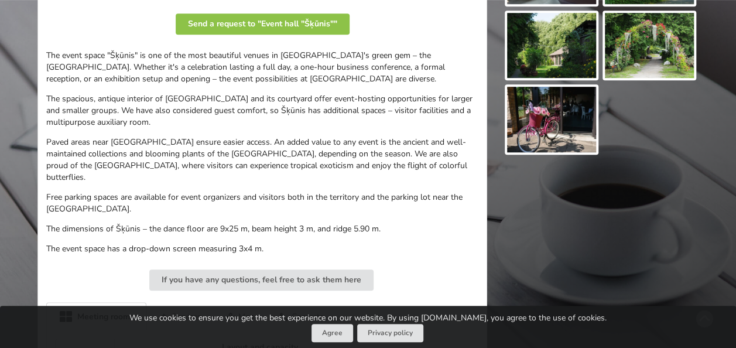
scroll to position [59, 0]
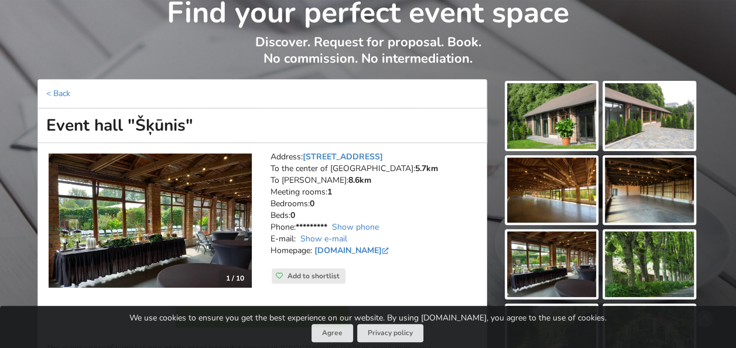
click at [557, 121] on img at bounding box center [551, 116] width 89 height 66
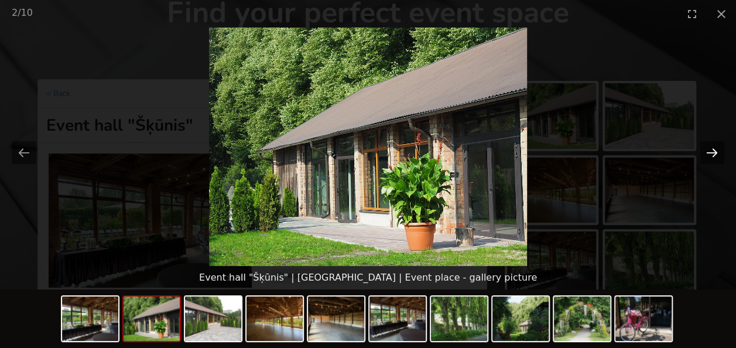
click at [712, 149] on button "Next slide" at bounding box center [711, 152] width 25 height 23
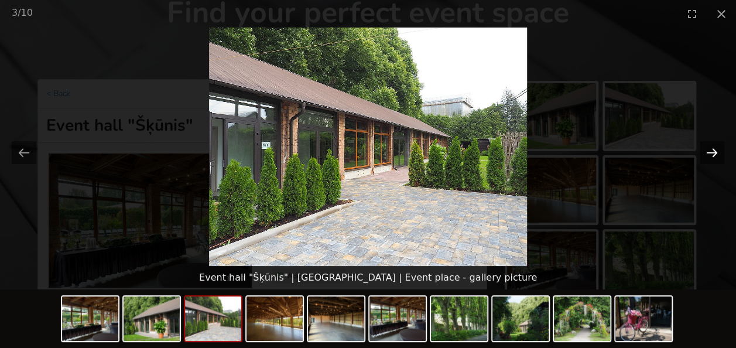
click at [712, 153] on button "Next slide" at bounding box center [711, 152] width 25 height 23
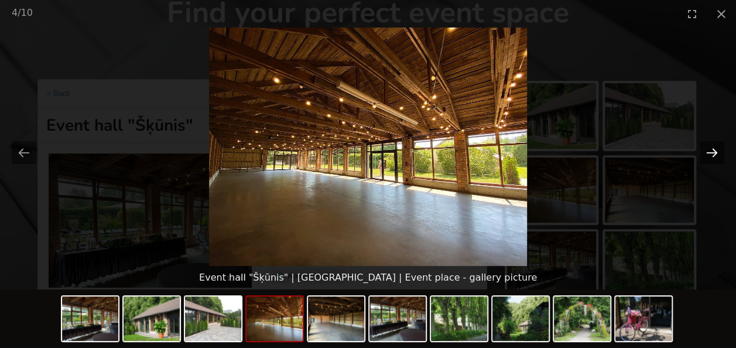
click at [712, 153] on button "Next slide" at bounding box center [711, 152] width 25 height 23
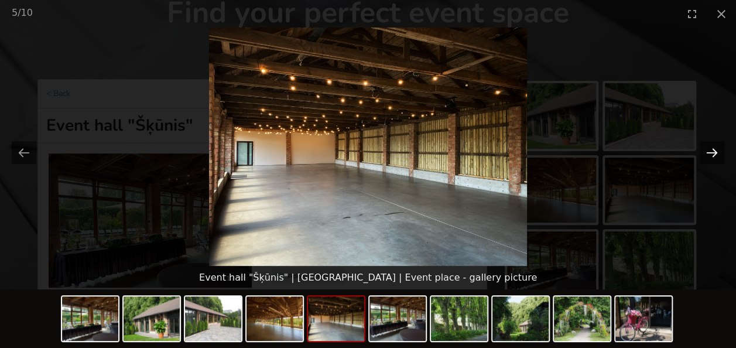
click at [712, 153] on button "Next slide" at bounding box center [711, 152] width 25 height 23
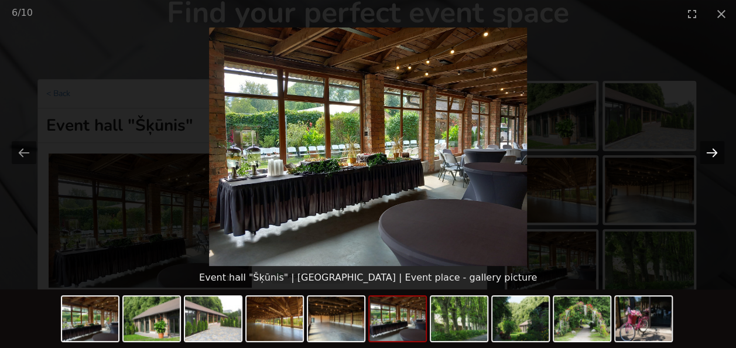
click at [712, 153] on button "Next slide" at bounding box center [711, 152] width 25 height 23
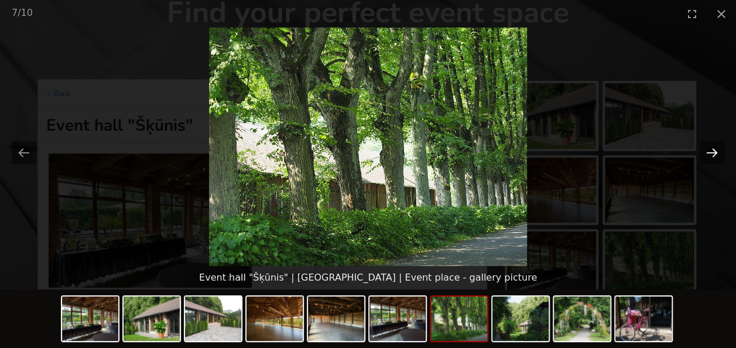
click at [710, 152] on button "Next slide" at bounding box center [711, 152] width 25 height 23
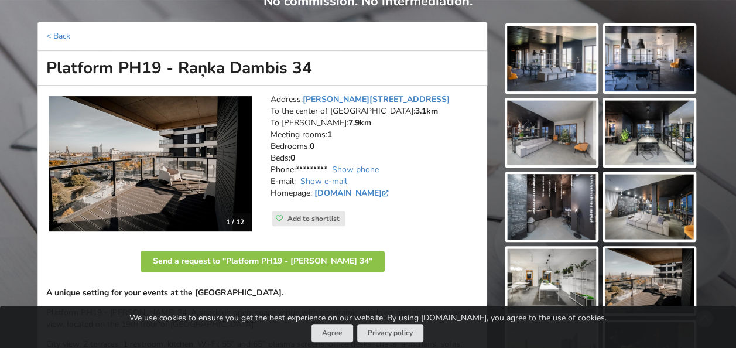
scroll to position [117, 0]
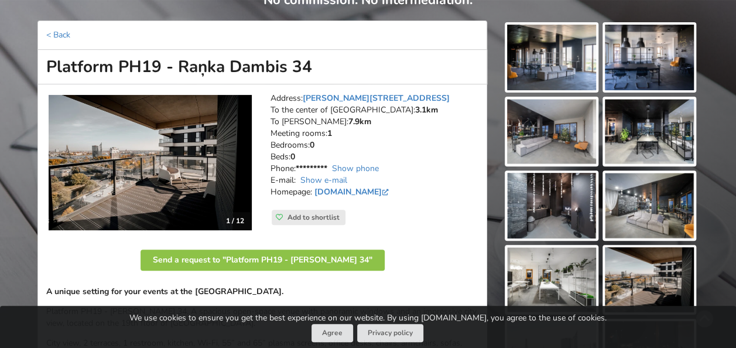
click at [545, 60] on img at bounding box center [551, 58] width 89 height 66
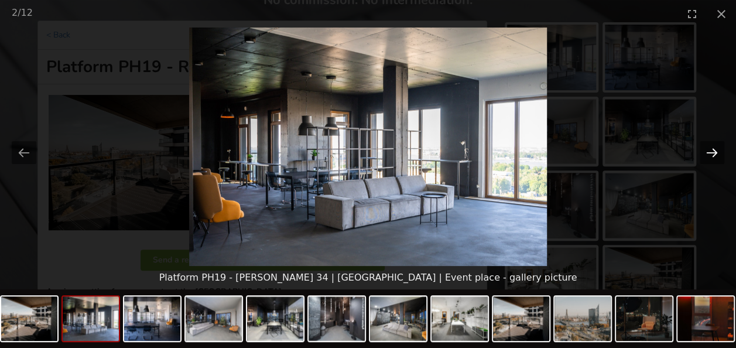
click at [713, 153] on button "Next slide" at bounding box center [711, 152] width 25 height 23
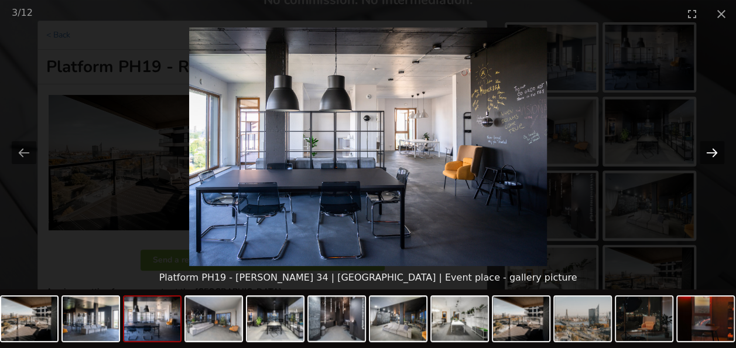
click at [713, 153] on button "Next slide" at bounding box center [711, 152] width 25 height 23
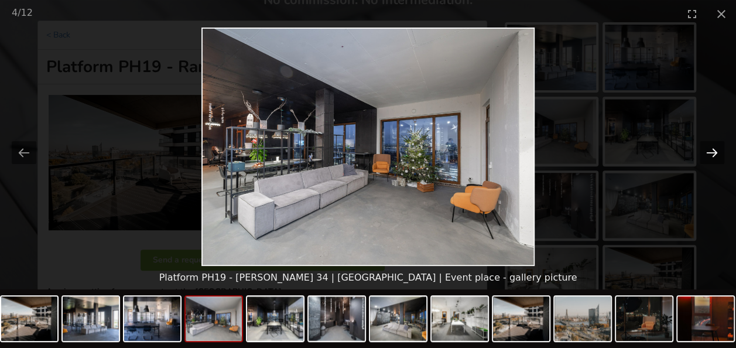
click at [713, 153] on button "Next slide" at bounding box center [711, 152] width 25 height 23
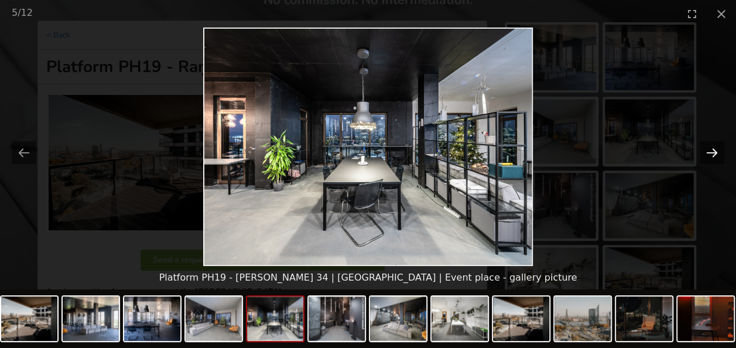
click at [713, 153] on button "Next slide" at bounding box center [711, 152] width 25 height 23
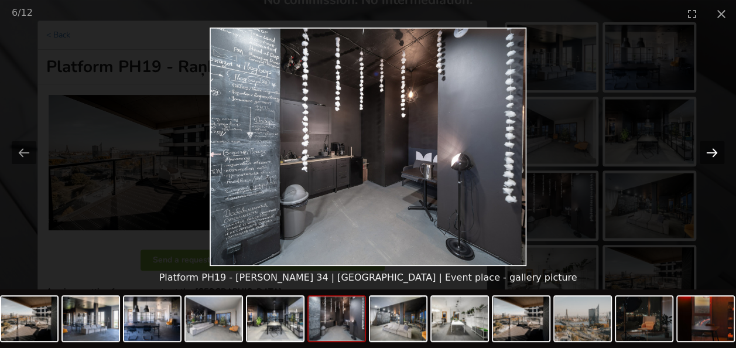
click at [713, 153] on button "Next slide" at bounding box center [711, 152] width 25 height 23
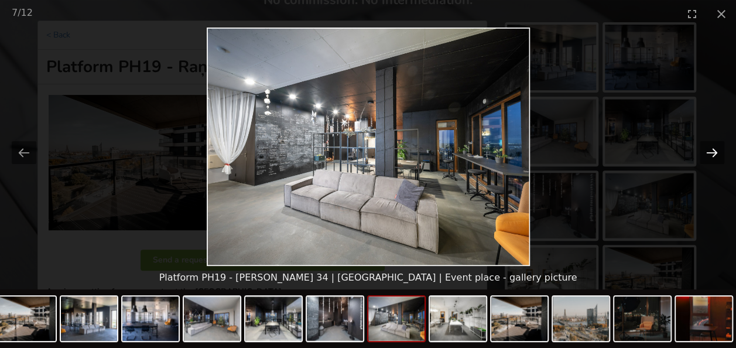
click at [713, 153] on button "Next slide" at bounding box center [711, 152] width 25 height 23
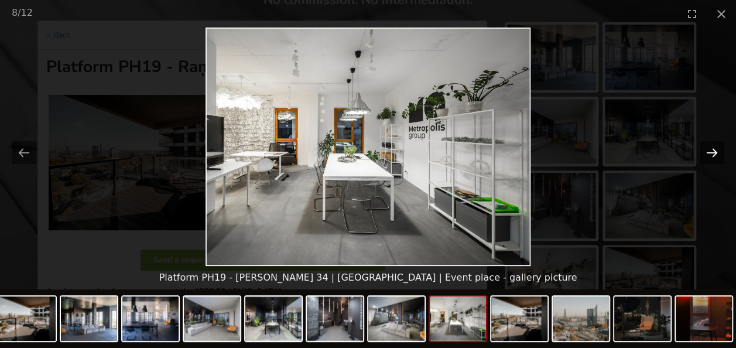
click at [713, 153] on button "Next slide" at bounding box center [711, 152] width 25 height 23
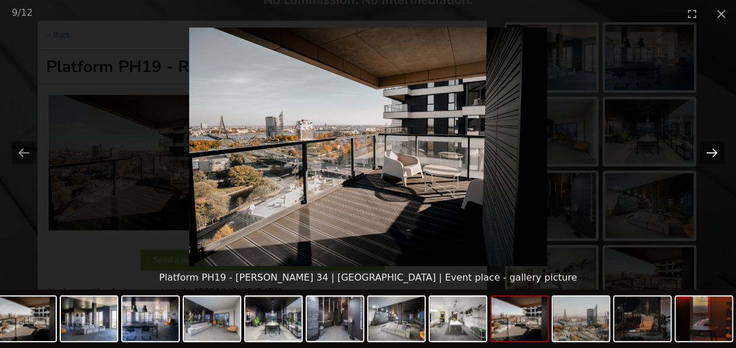
click at [713, 153] on button "Next slide" at bounding box center [711, 152] width 25 height 23
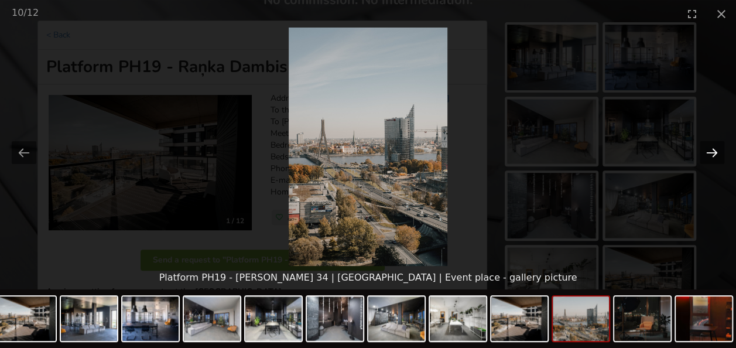
click at [713, 153] on button "Next slide" at bounding box center [711, 152] width 25 height 23
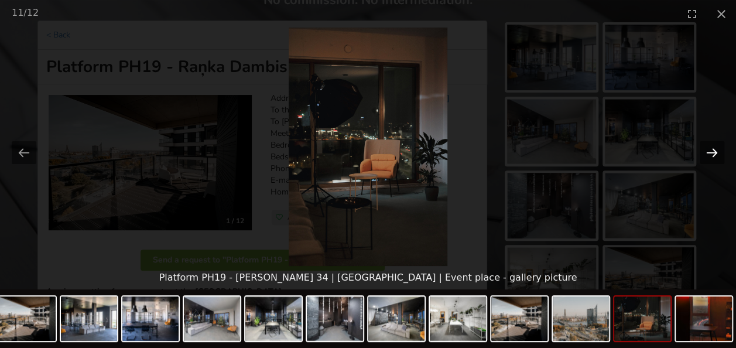
click at [713, 153] on button "Next slide" at bounding box center [711, 152] width 25 height 23
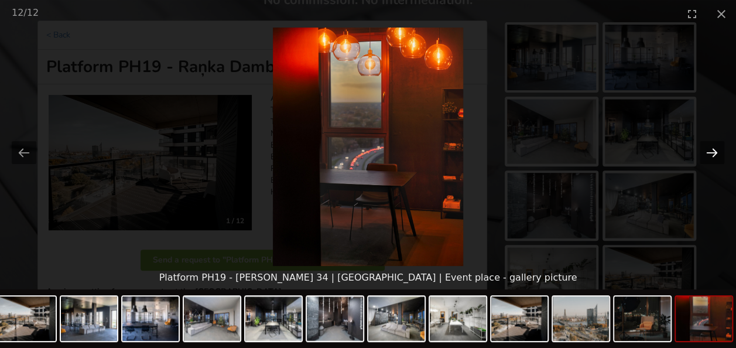
click at [713, 153] on button "Next slide" at bounding box center [711, 152] width 25 height 23
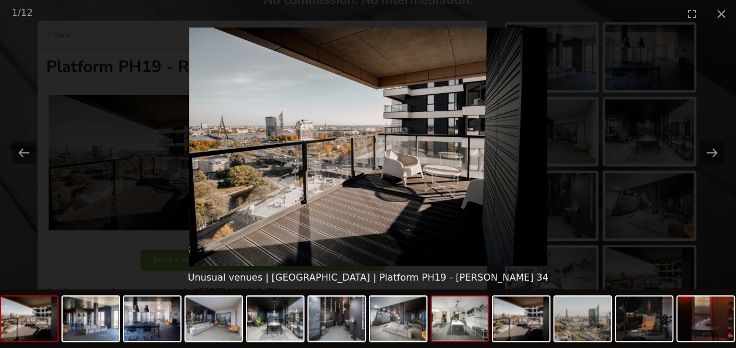
click at [465, 329] on img at bounding box center [459, 318] width 56 height 44
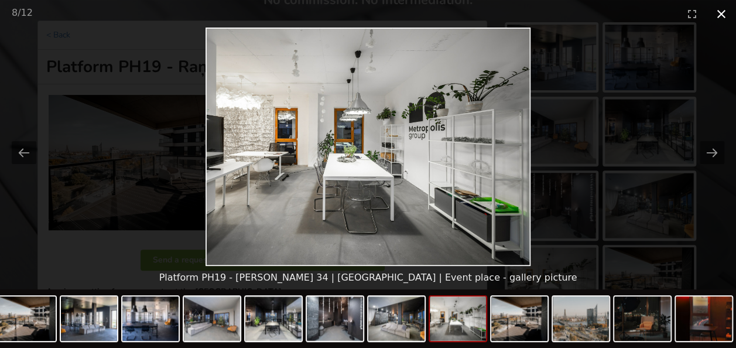
click at [723, 14] on button "Close gallery" at bounding box center [720, 14] width 29 height 28
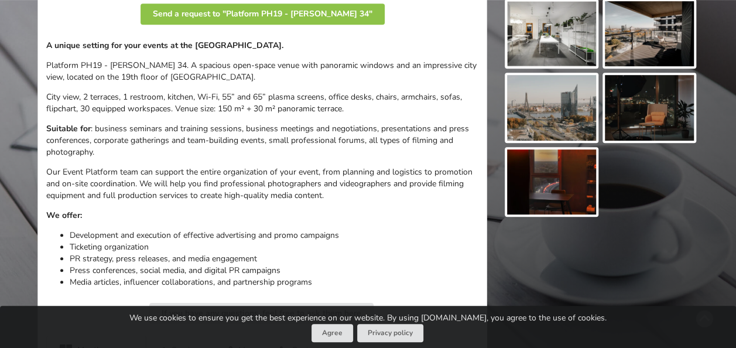
scroll to position [176, 0]
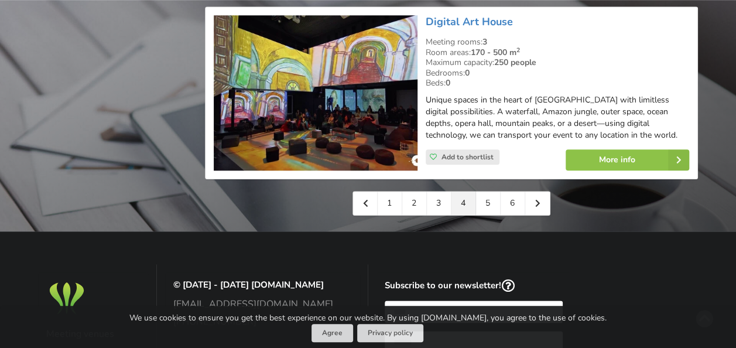
scroll to position [2809, 0]
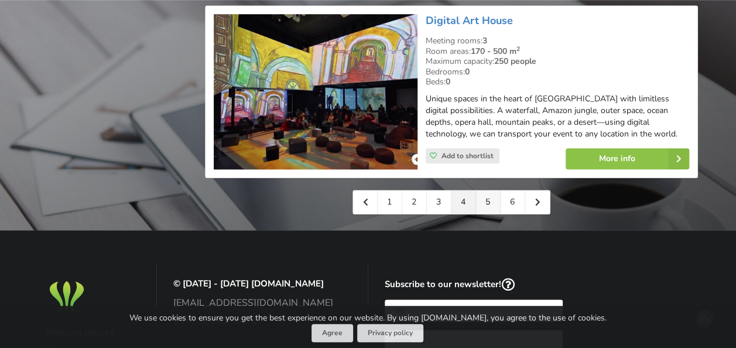
click at [482, 190] on link "5" at bounding box center [488, 201] width 25 height 23
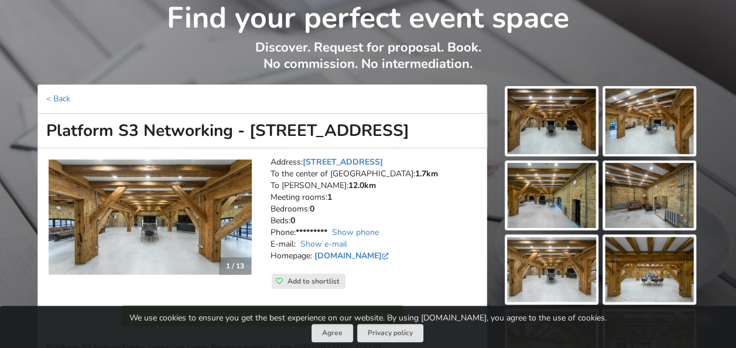
scroll to position [117, 0]
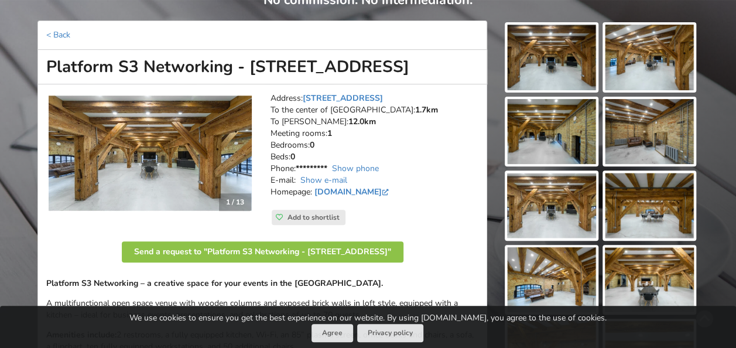
click at [569, 48] on img at bounding box center [551, 58] width 89 height 66
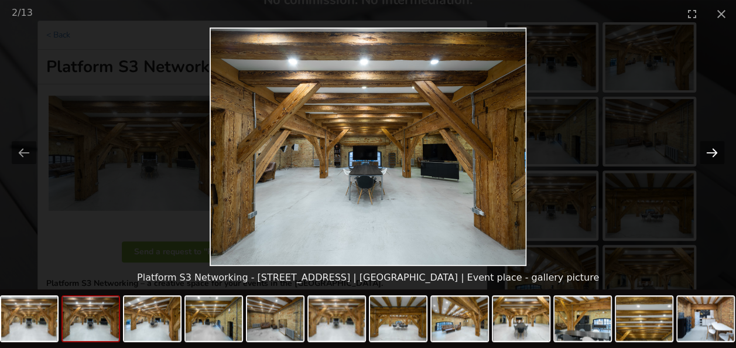
click at [711, 150] on button "Next slide" at bounding box center [711, 152] width 25 height 23
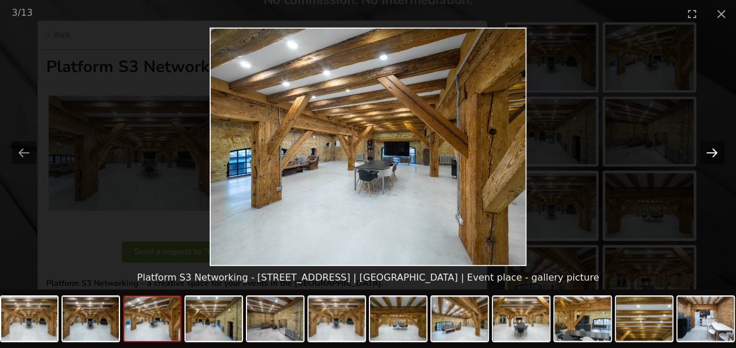
click at [710, 150] on button "Next slide" at bounding box center [711, 152] width 25 height 23
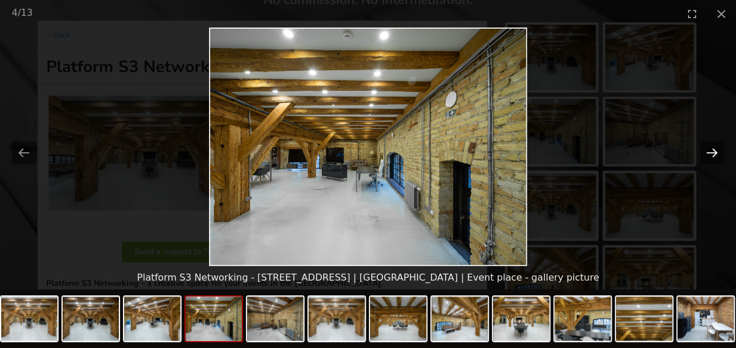
click at [710, 150] on button "Next slide" at bounding box center [711, 152] width 25 height 23
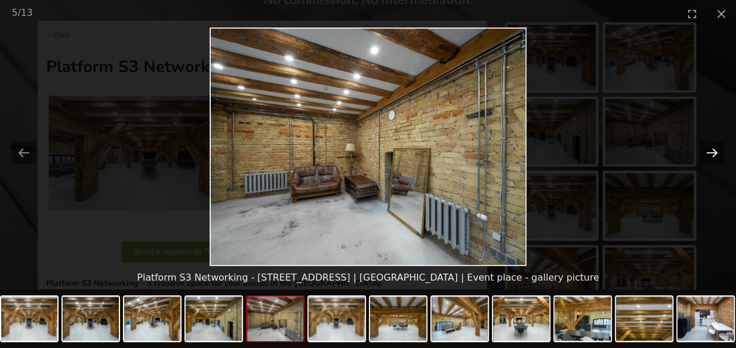
click at [710, 150] on button "Next slide" at bounding box center [711, 152] width 25 height 23
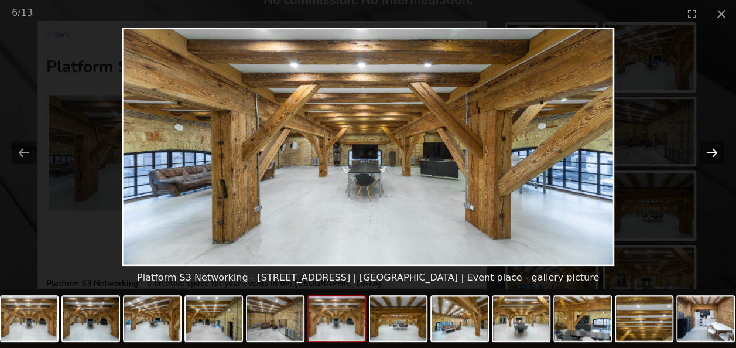
click at [710, 150] on button "Next slide" at bounding box center [711, 152] width 25 height 23
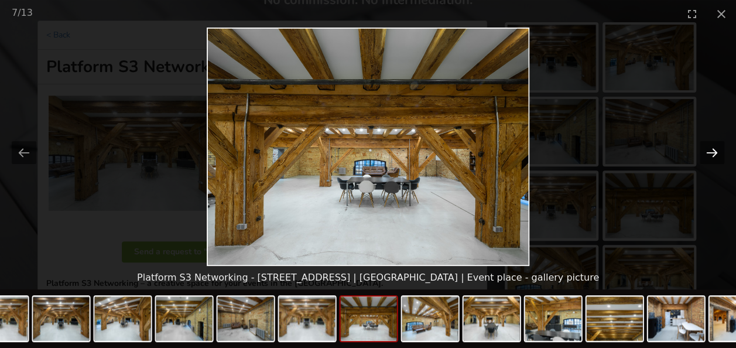
click at [710, 151] on button "Next slide" at bounding box center [711, 152] width 25 height 23
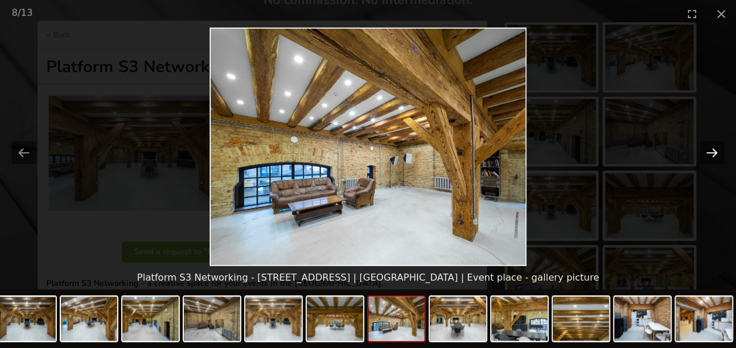
click at [713, 153] on button "Next slide" at bounding box center [711, 152] width 25 height 23
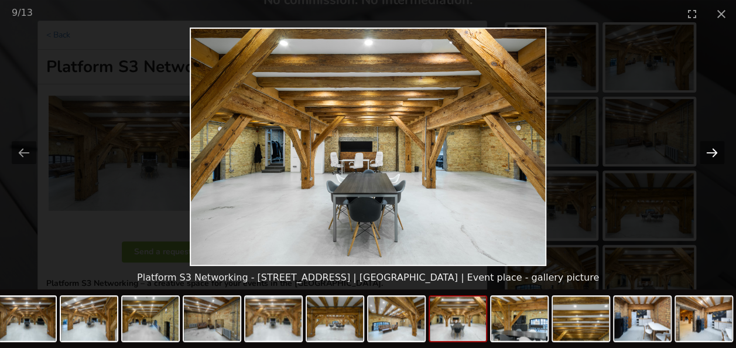
click at [709, 154] on button "Next slide" at bounding box center [711, 152] width 25 height 23
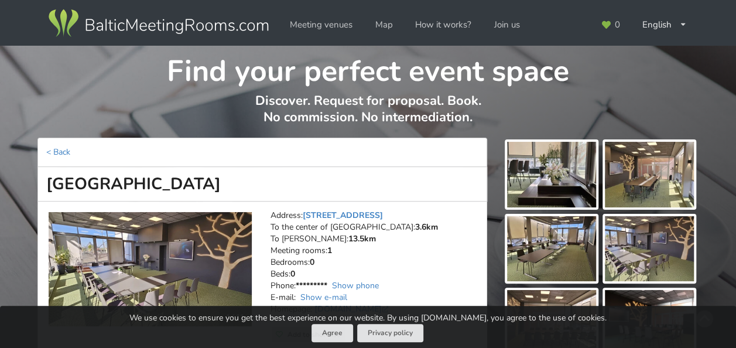
click at [551, 159] on img at bounding box center [551, 175] width 89 height 66
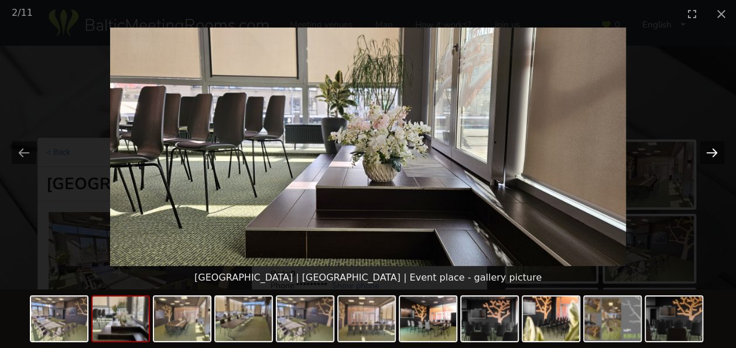
click at [715, 151] on button "Next slide" at bounding box center [711, 152] width 25 height 23
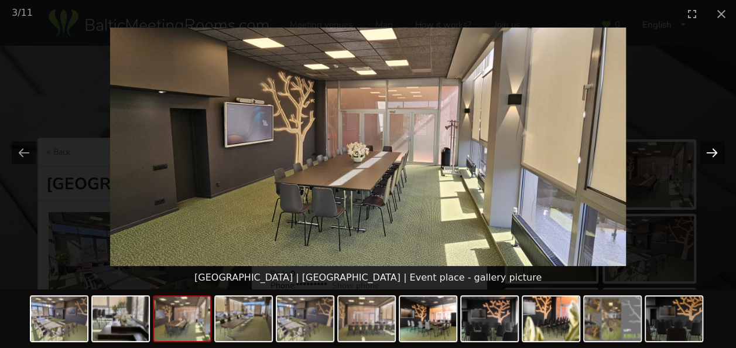
click at [714, 151] on button "Next slide" at bounding box center [711, 152] width 25 height 23
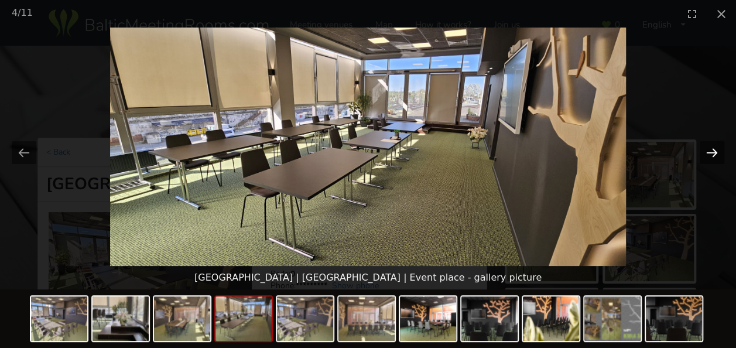
click at [714, 151] on button "Next slide" at bounding box center [711, 152] width 25 height 23
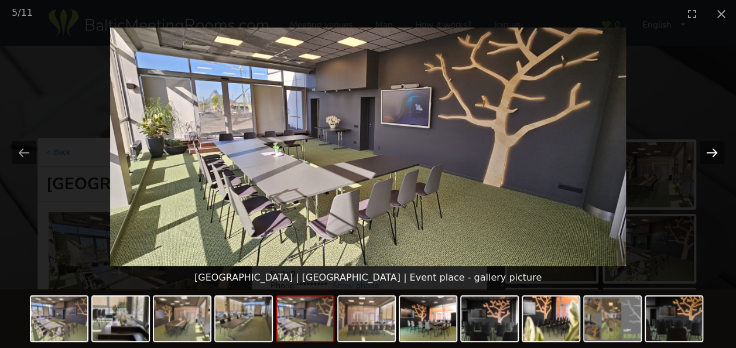
click at [714, 151] on button "Next slide" at bounding box center [711, 152] width 25 height 23
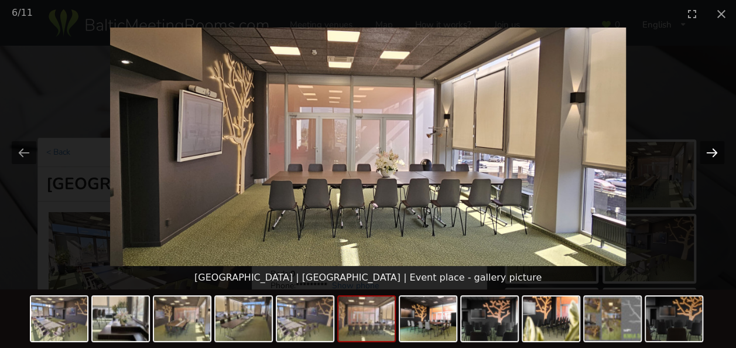
click at [714, 151] on button "Next slide" at bounding box center [711, 152] width 25 height 23
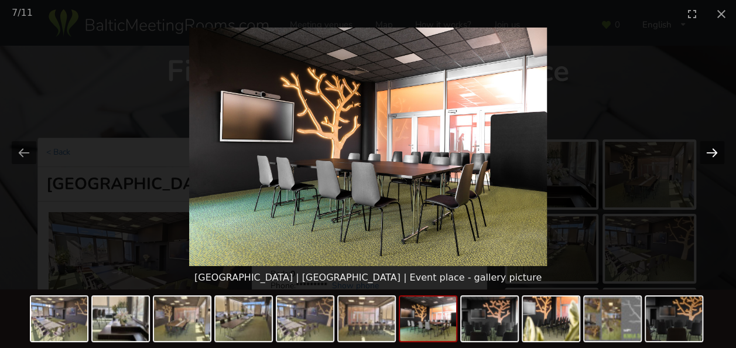
click at [714, 151] on button "Next slide" at bounding box center [711, 152] width 25 height 23
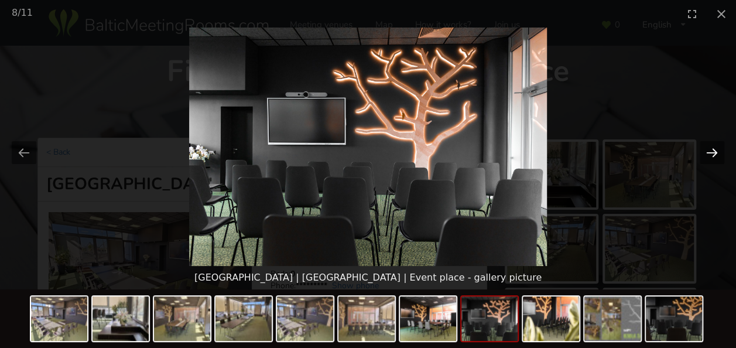
click at [714, 151] on button "Next slide" at bounding box center [711, 152] width 25 height 23
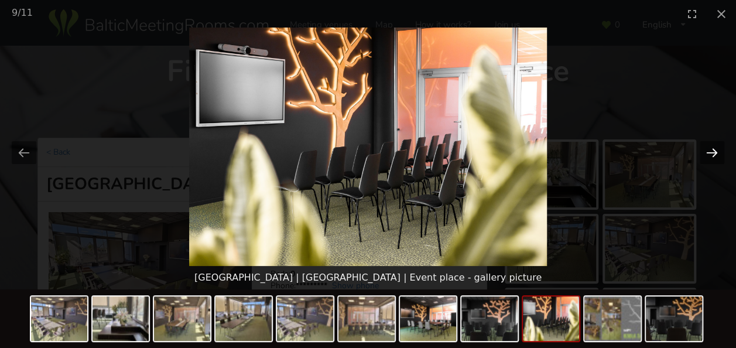
click at [714, 151] on button "Next slide" at bounding box center [711, 152] width 25 height 23
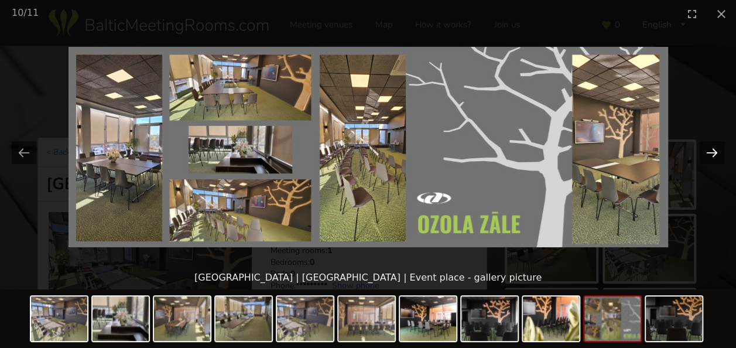
click at [714, 151] on button "Next slide" at bounding box center [711, 152] width 25 height 23
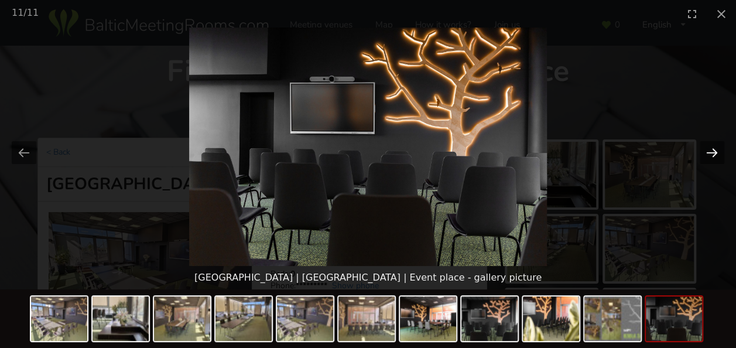
click at [714, 151] on button "Next slide" at bounding box center [711, 152] width 25 height 23
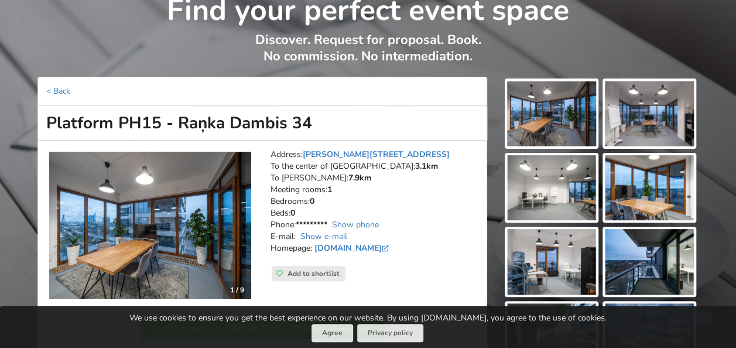
scroll to position [176, 0]
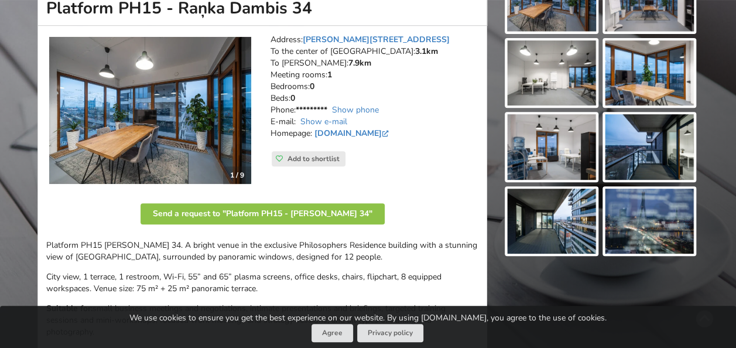
click at [117, 111] on img at bounding box center [150, 110] width 203 height 148
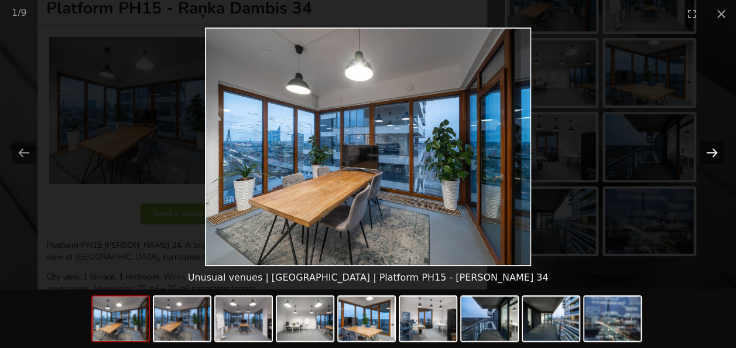
click at [715, 149] on button "Next slide" at bounding box center [711, 152] width 25 height 23
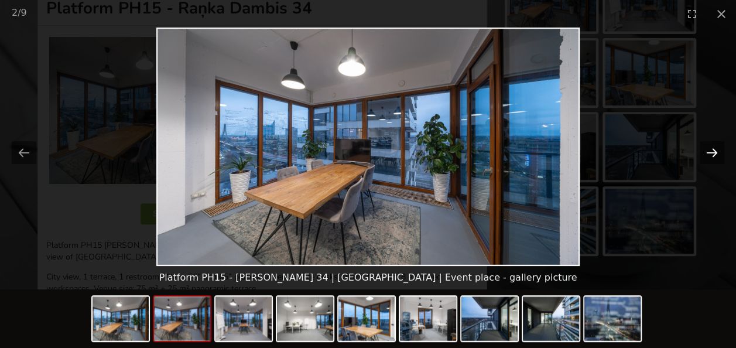
click at [715, 149] on button "Next slide" at bounding box center [711, 152] width 25 height 23
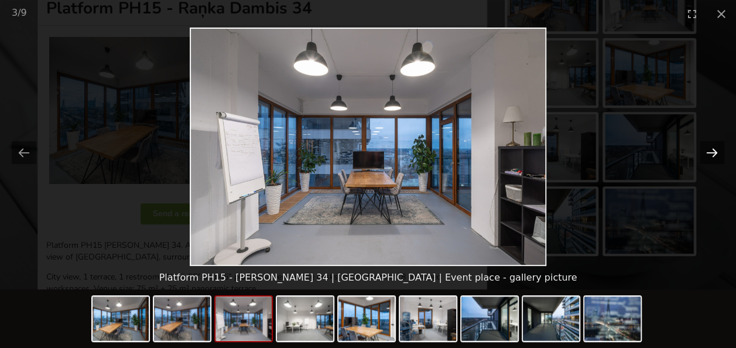
click at [715, 149] on button "Next slide" at bounding box center [711, 152] width 25 height 23
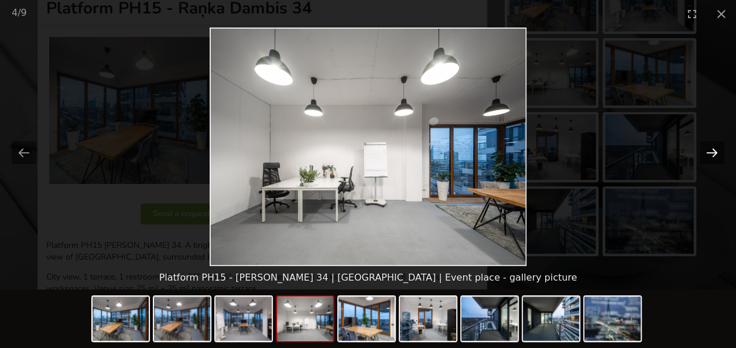
click at [715, 149] on button "Next slide" at bounding box center [711, 152] width 25 height 23
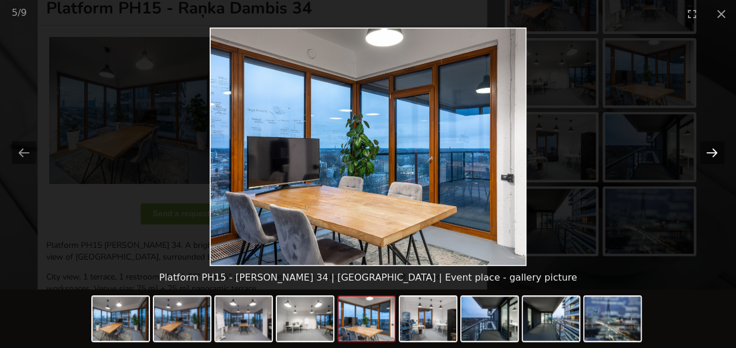
click at [715, 149] on button "Next slide" at bounding box center [711, 152] width 25 height 23
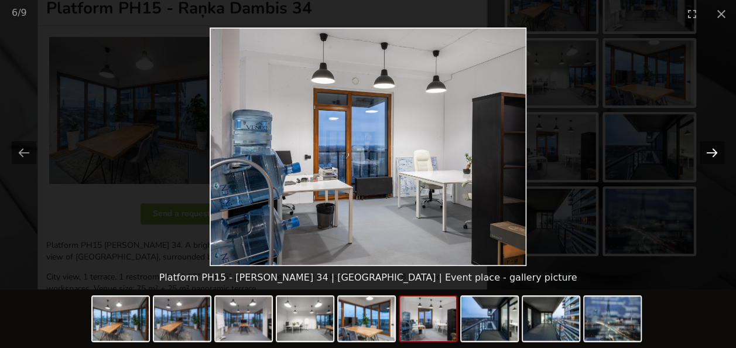
click at [715, 149] on button "Next slide" at bounding box center [711, 152] width 25 height 23
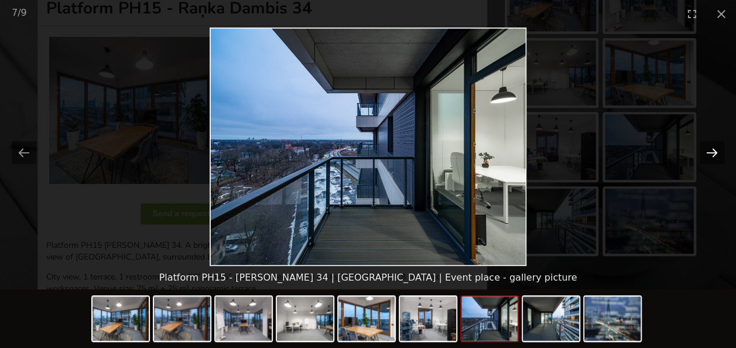
click at [715, 149] on button "Next slide" at bounding box center [711, 152] width 25 height 23
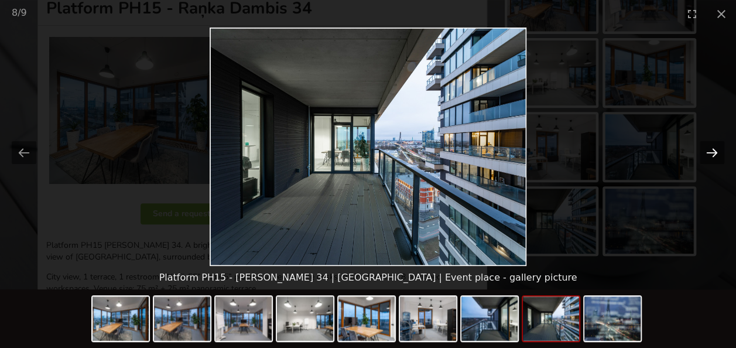
click at [715, 149] on button "Next slide" at bounding box center [711, 152] width 25 height 23
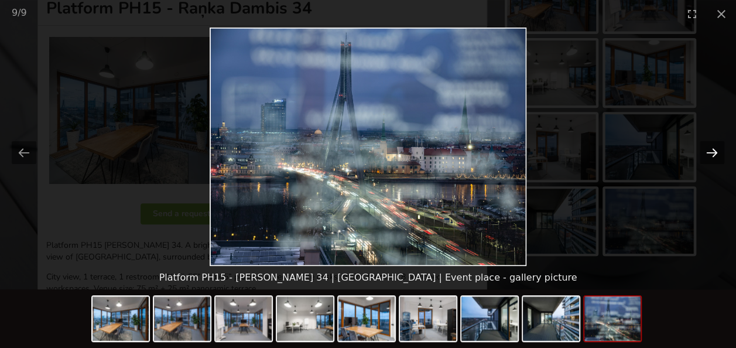
click at [715, 149] on button "Next slide" at bounding box center [711, 152] width 25 height 23
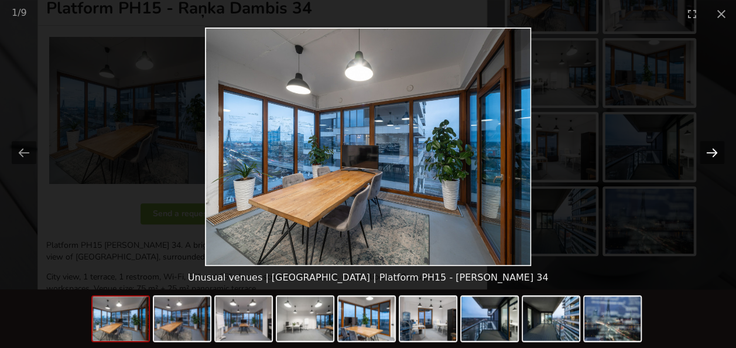
click at [715, 149] on button "Next slide" at bounding box center [711, 152] width 25 height 23
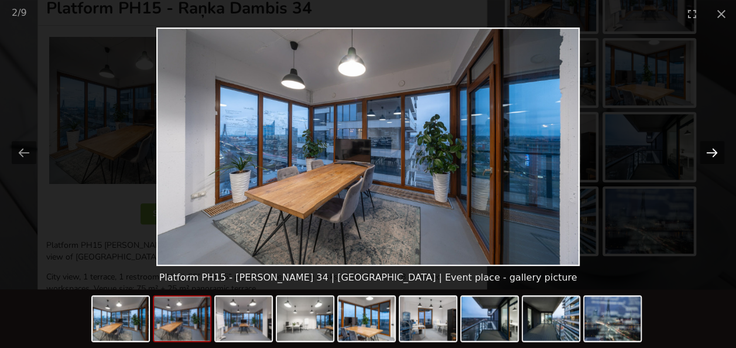
click at [715, 149] on button "Next slide" at bounding box center [711, 152] width 25 height 23
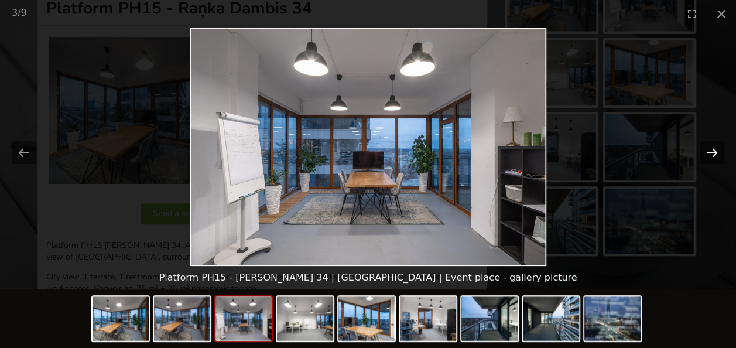
click at [715, 149] on button "Next slide" at bounding box center [711, 152] width 25 height 23
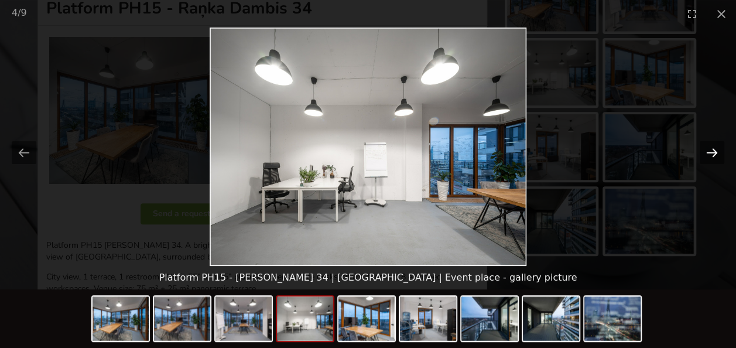
click at [715, 149] on button "Next slide" at bounding box center [711, 152] width 25 height 23
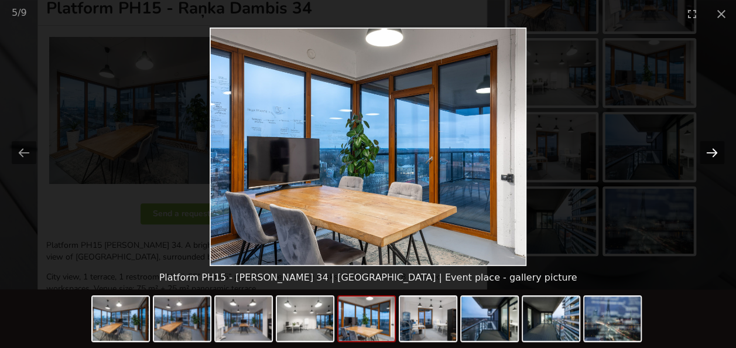
click at [715, 149] on button "Next slide" at bounding box center [711, 152] width 25 height 23
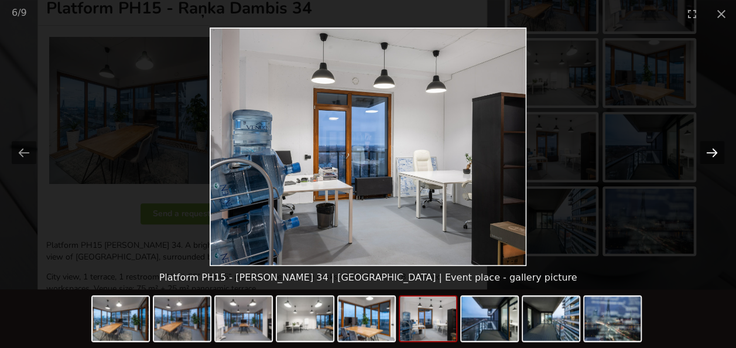
click at [712, 157] on button "Next slide" at bounding box center [711, 152] width 25 height 23
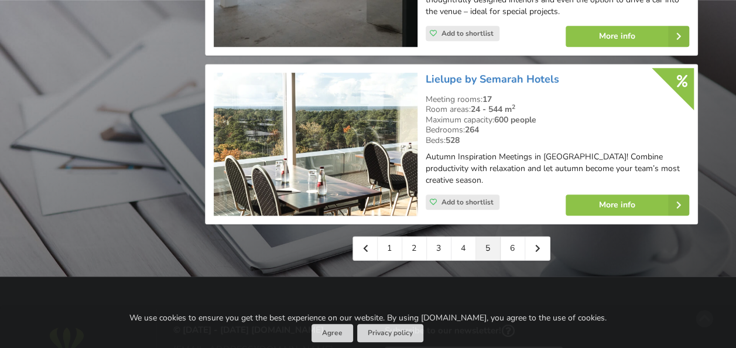
scroll to position [2751, 0]
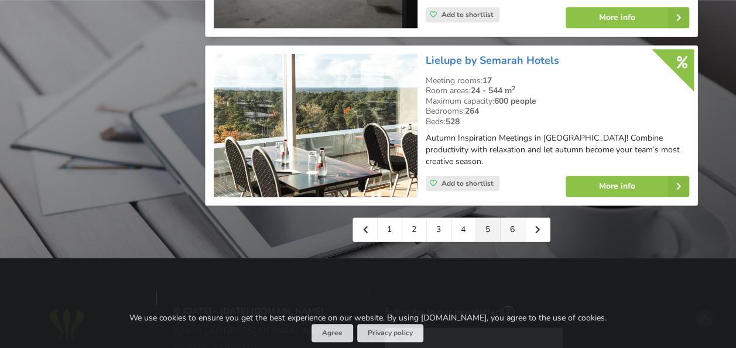
click at [514, 218] on link "6" at bounding box center [512, 229] width 25 height 23
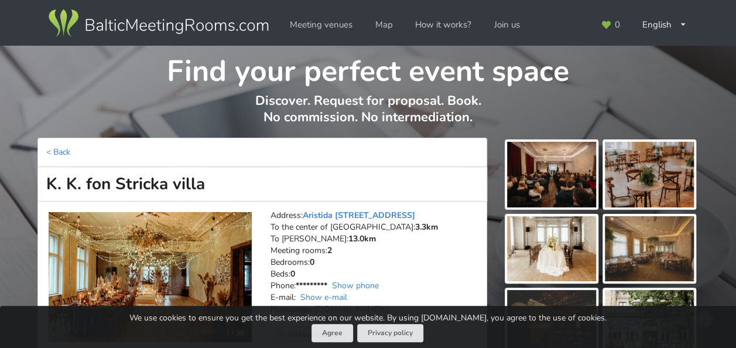
click at [546, 167] on img at bounding box center [551, 175] width 89 height 66
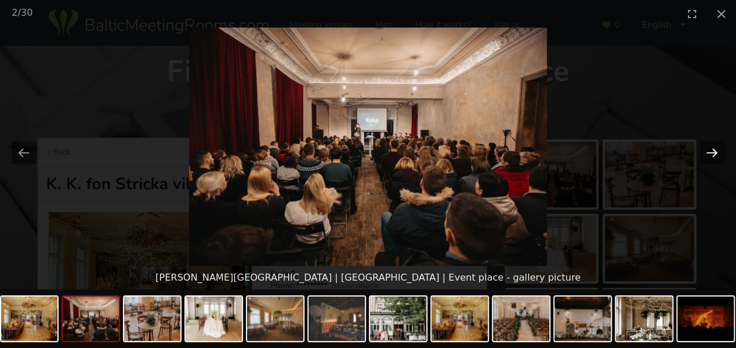
click at [714, 157] on button "Next slide" at bounding box center [711, 152] width 25 height 23
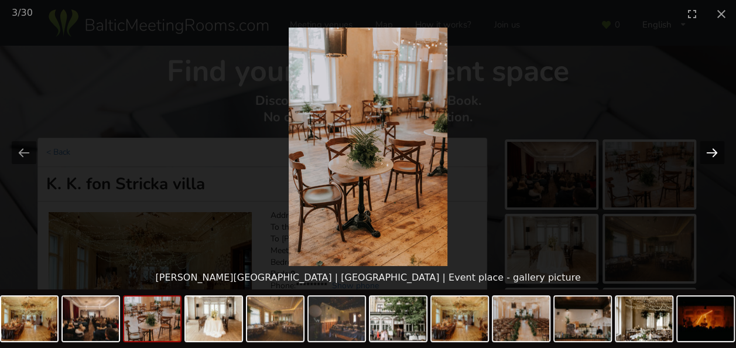
click at [714, 157] on button "Next slide" at bounding box center [711, 152] width 25 height 23
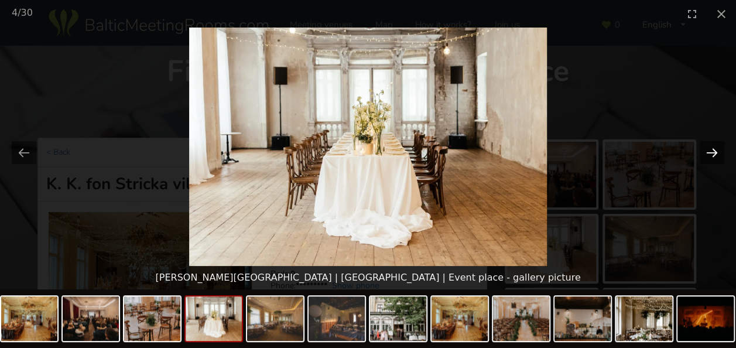
click at [714, 157] on button "Next slide" at bounding box center [711, 152] width 25 height 23
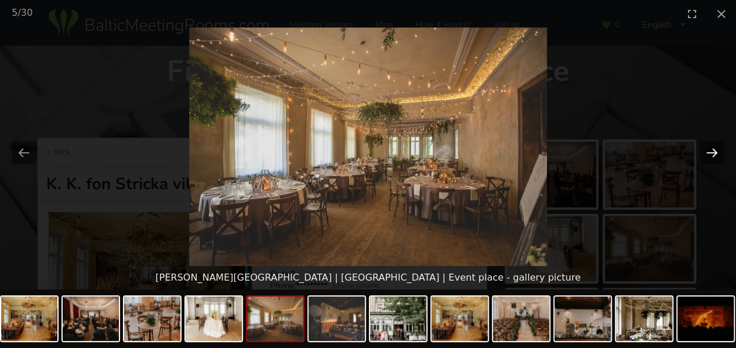
click at [714, 160] on button "Next slide" at bounding box center [711, 152] width 25 height 23
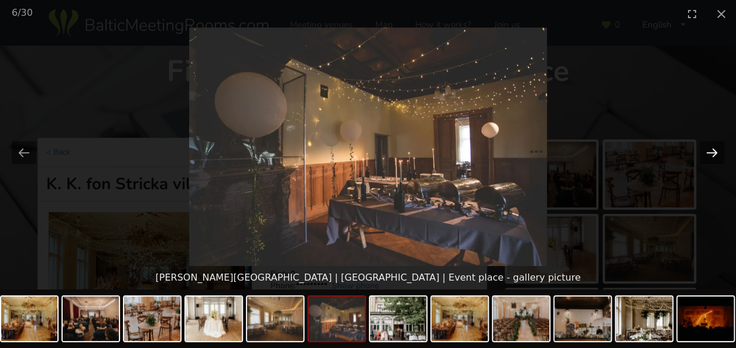
click at [714, 160] on button "Next slide" at bounding box center [711, 152] width 25 height 23
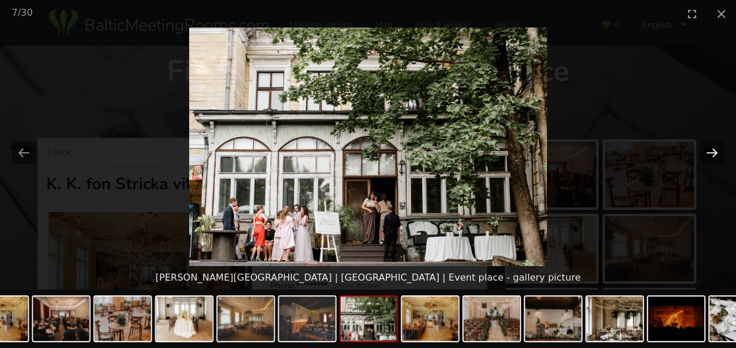
click at [714, 160] on button "Next slide" at bounding box center [711, 152] width 25 height 23
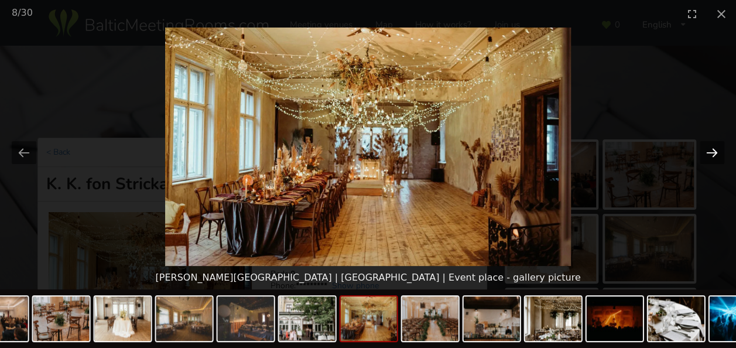
click at [714, 160] on button "Next slide" at bounding box center [711, 152] width 25 height 23
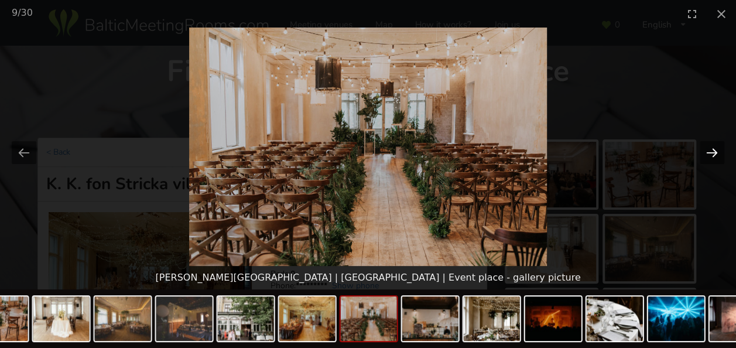
click at [714, 160] on button "Next slide" at bounding box center [711, 152] width 25 height 23
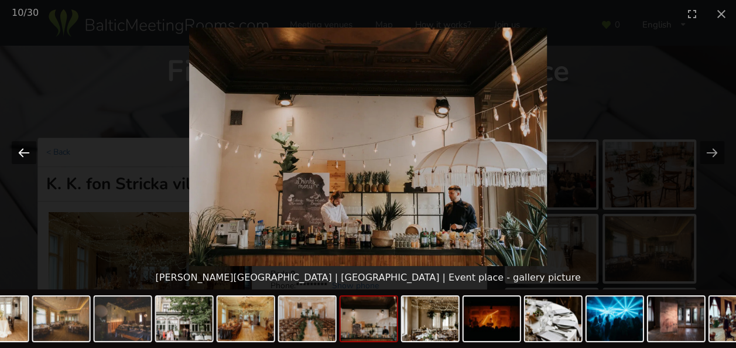
click at [28, 154] on button "Previous slide" at bounding box center [24, 152] width 25 height 23
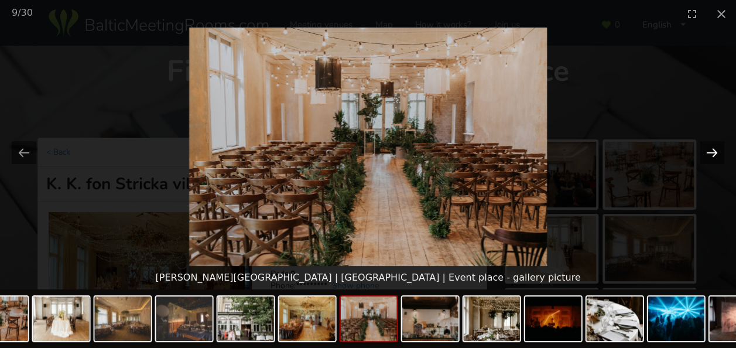
click at [714, 149] on button "Next slide" at bounding box center [711, 152] width 25 height 23
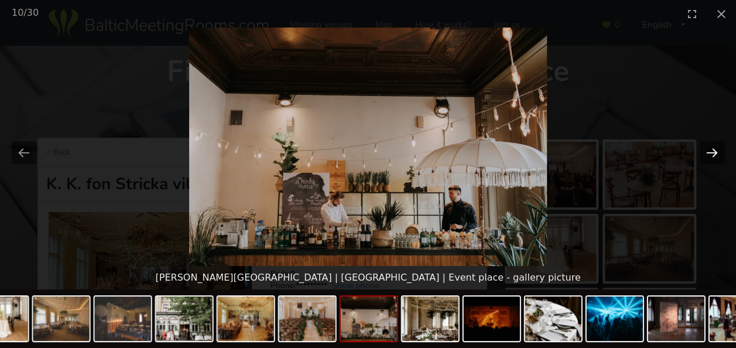
click at [710, 152] on button "Next slide" at bounding box center [711, 152] width 25 height 23
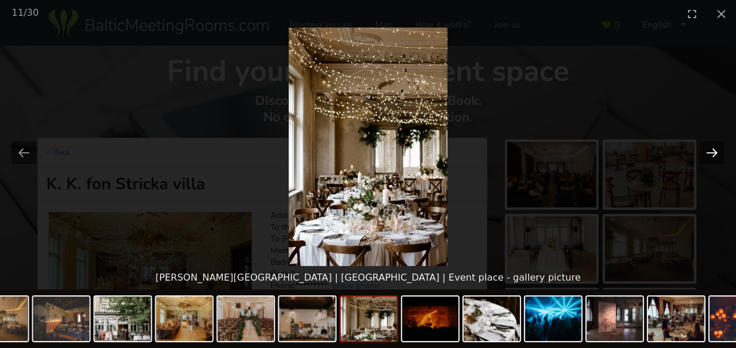
click at [710, 152] on button "Next slide" at bounding box center [711, 152] width 25 height 23
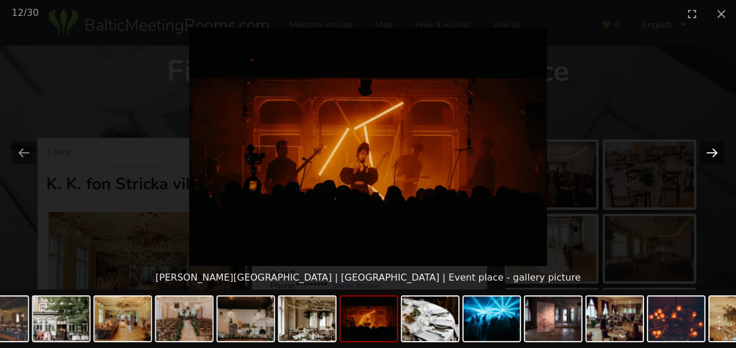
click at [710, 152] on button "Next slide" at bounding box center [711, 152] width 25 height 23
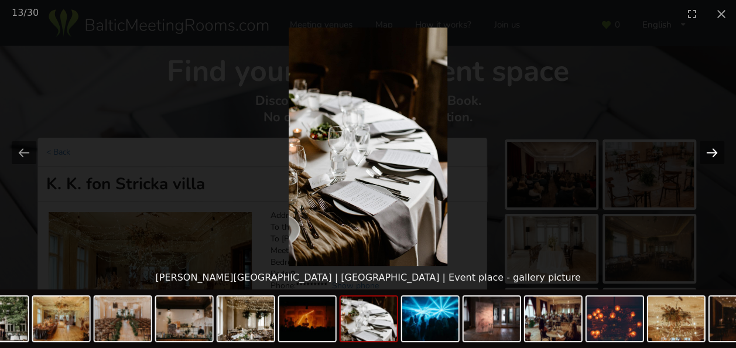
click at [710, 152] on button "Next slide" at bounding box center [711, 152] width 25 height 23
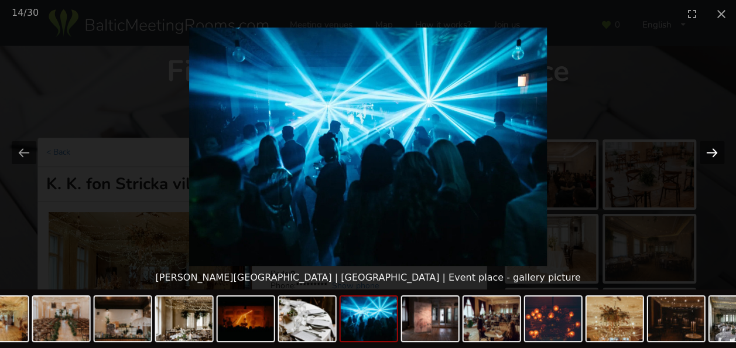
click at [710, 152] on button "Next slide" at bounding box center [711, 152] width 25 height 23
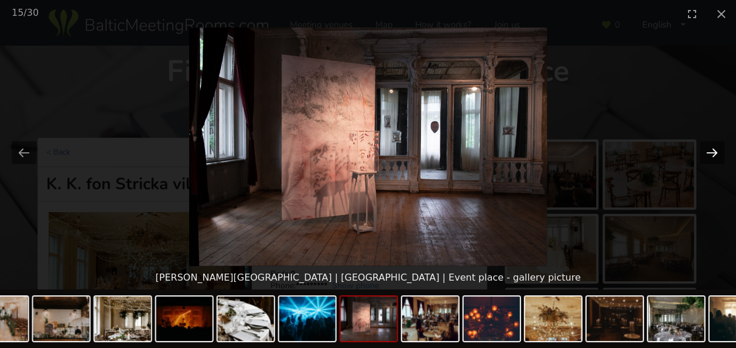
click at [710, 152] on button "Next slide" at bounding box center [711, 152] width 25 height 23
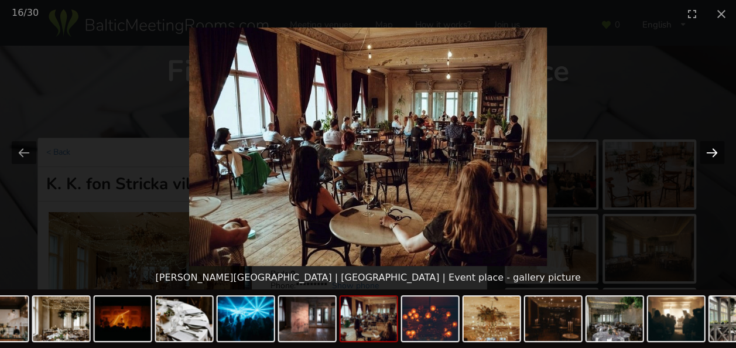
click at [710, 153] on button "Next slide" at bounding box center [711, 152] width 25 height 23
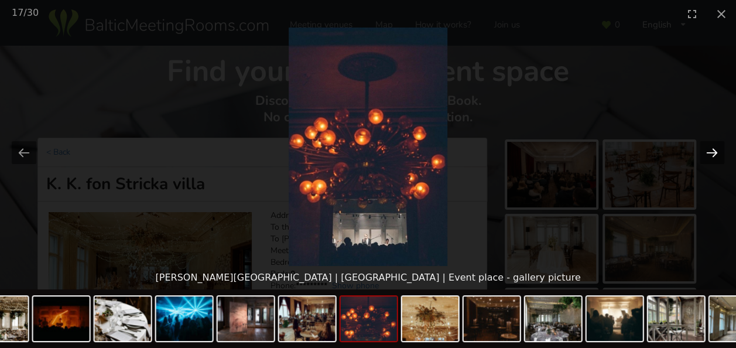
click at [710, 153] on button "Next slide" at bounding box center [711, 152] width 25 height 23
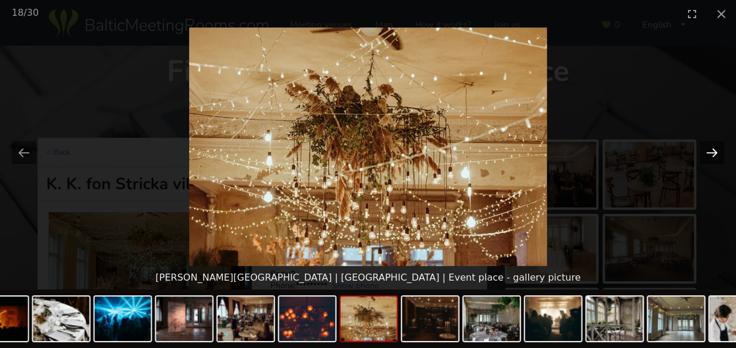
click at [710, 153] on button "Next slide" at bounding box center [711, 152] width 25 height 23
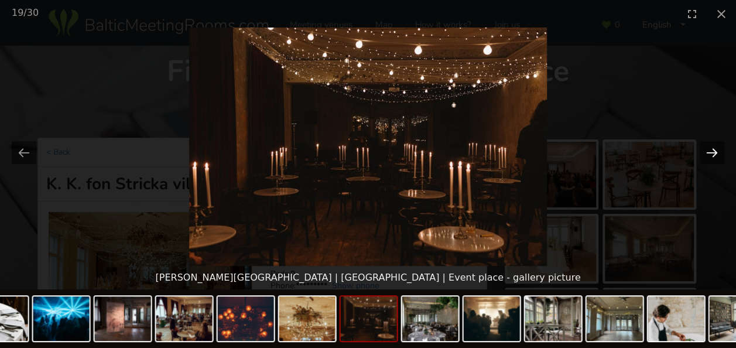
click at [710, 153] on button "Next slide" at bounding box center [711, 152] width 25 height 23
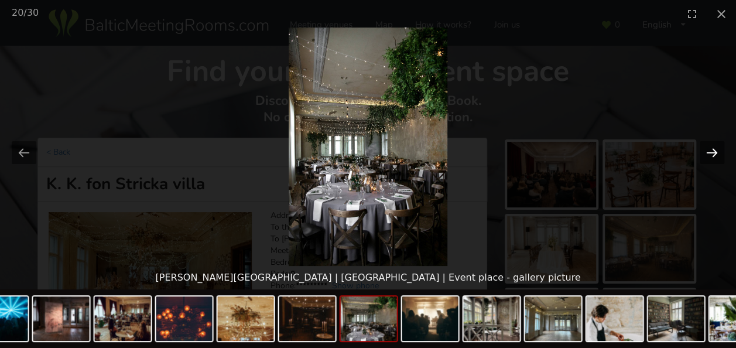
click at [710, 153] on button "Next slide" at bounding box center [711, 152] width 25 height 23
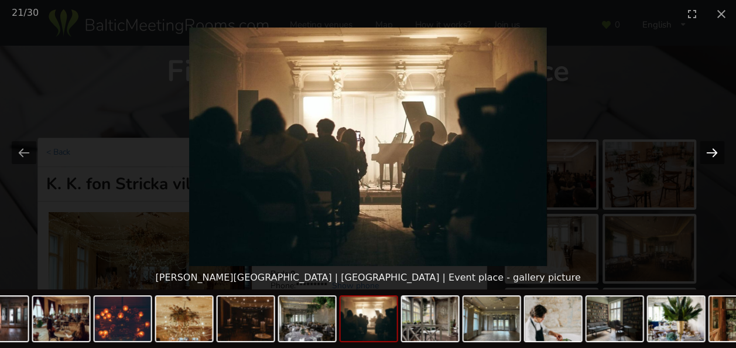
click at [710, 153] on button "Next slide" at bounding box center [711, 152] width 25 height 23
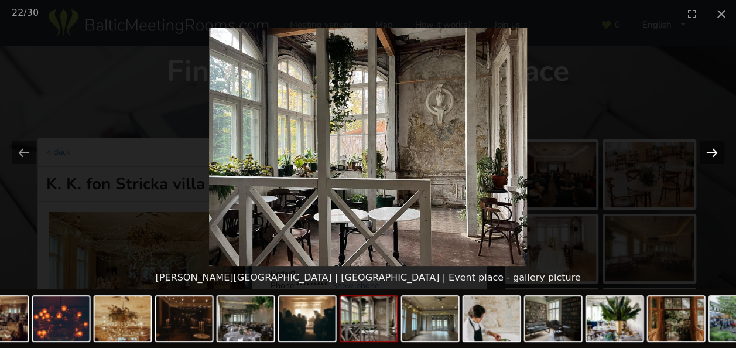
click at [710, 153] on button "Next slide" at bounding box center [711, 152] width 25 height 23
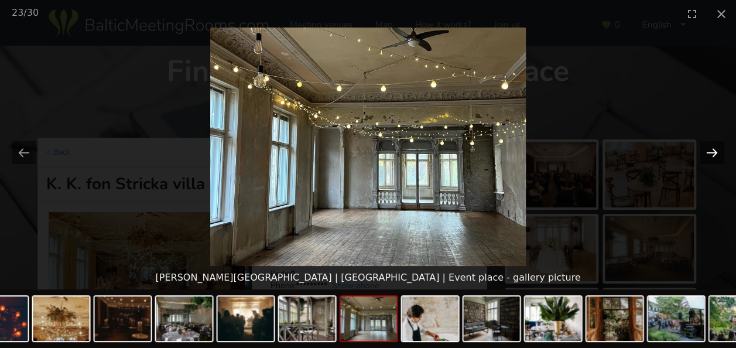
click at [710, 153] on button "Next slide" at bounding box center [711, 152] width 25 height 23
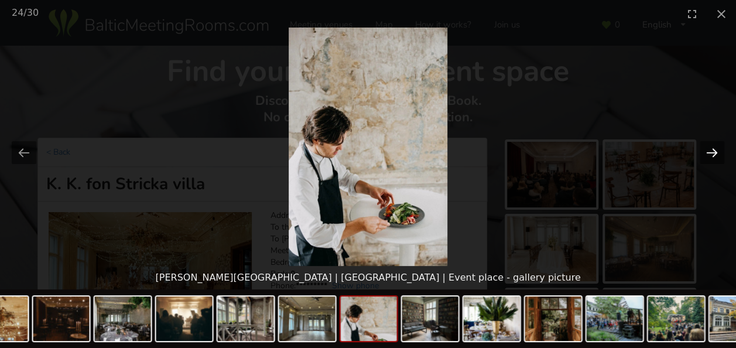
click at [710, 153] on button "Next slide" at bounding box center [711, 152] width 25 height 23
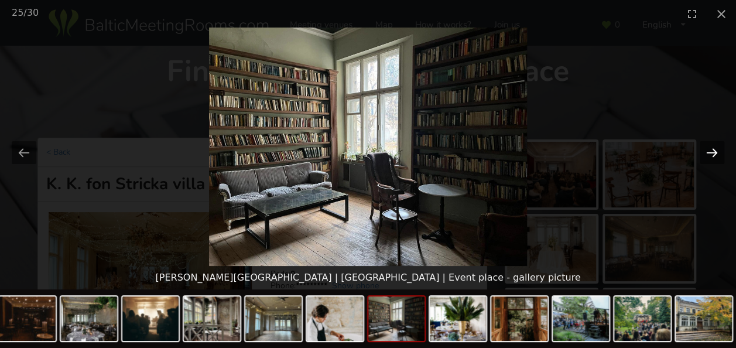
click at [710, 153] on button "Next slide" at bounding box center [711, 152] width 25 height 23
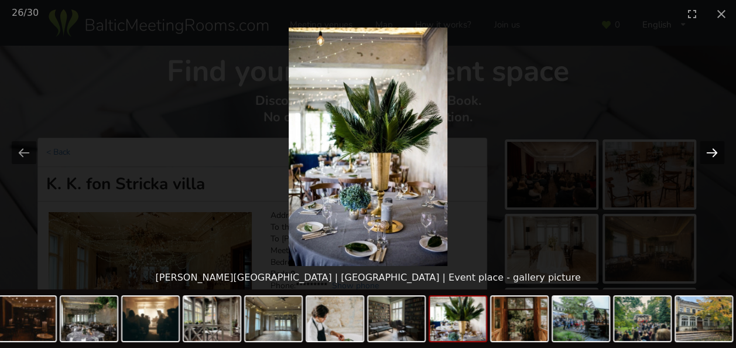
click at [710, 153] on button "Next slide" at bounding box center [711, 152] width 25 height 23
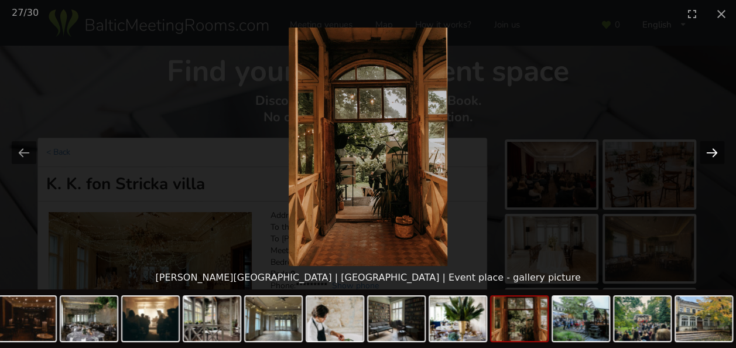
click at [710, 153] on button "Next slide" at bounding box center [711, 152] width 25 height 23
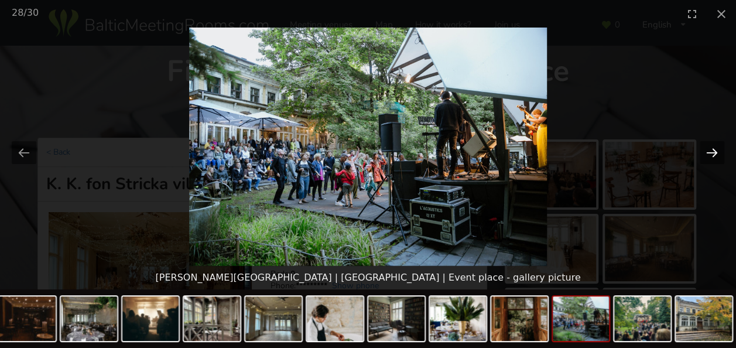
click at [710, 153] on button "Next slide" at bounding box center [711, 152] width 25 height 23
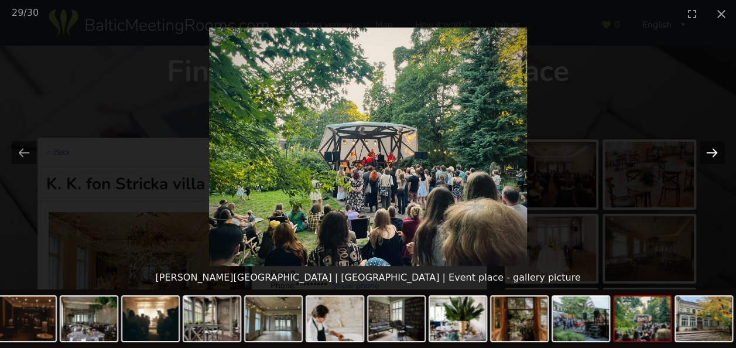
click at [711, 153] on button "Next slide" at bounding box center [711, 152] width 25 height 23
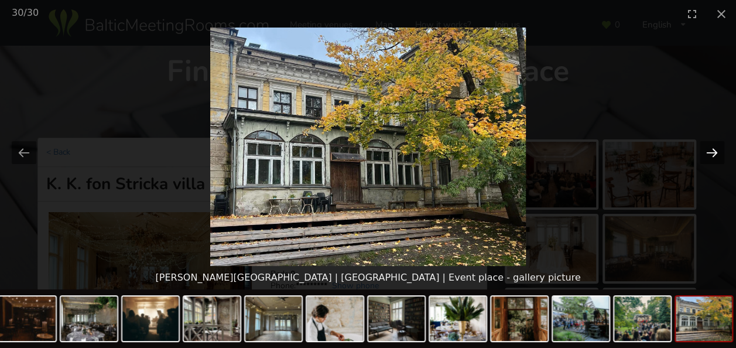
click at [711, 153] on button "Next slide" at bounding box center [711, 152] width 25 height 23
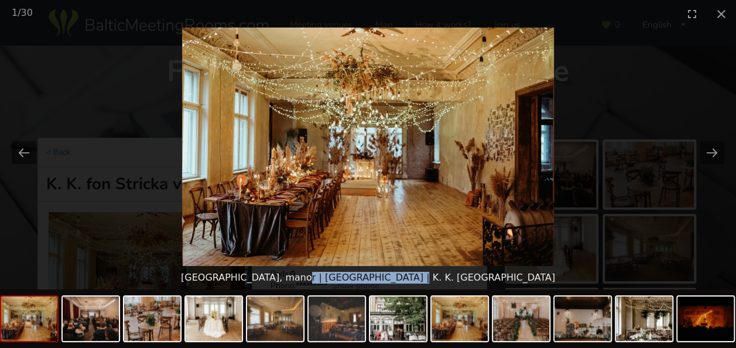
drag, startPoint x: 455, startPoint y: 279, endPoint x: 371, endPoint y: 280, distance: 84.3
click at [371, 280] on div "Castle, manor | Riga | K. K. fon Stricka villa" at bounding box center [368, 277] width 736 height 23
copy div "K. K. fon Stricka villa"
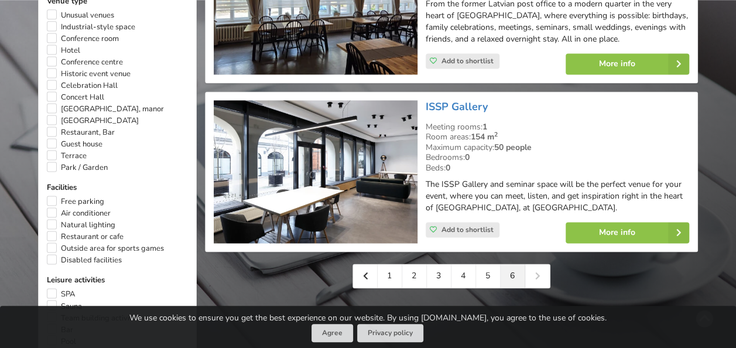
scroll to position [819, 0]
